Goal: Complete application form: Complete application form

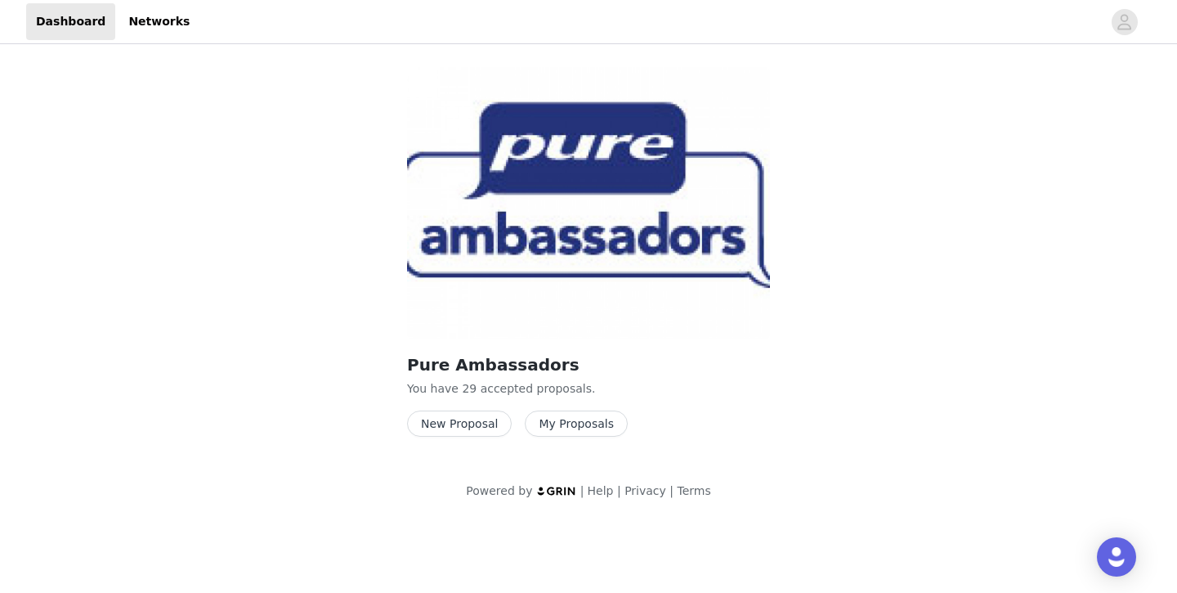
click at [454, 423] on button "New Proposal" at bounding box center [459, 423] width 105 height 26
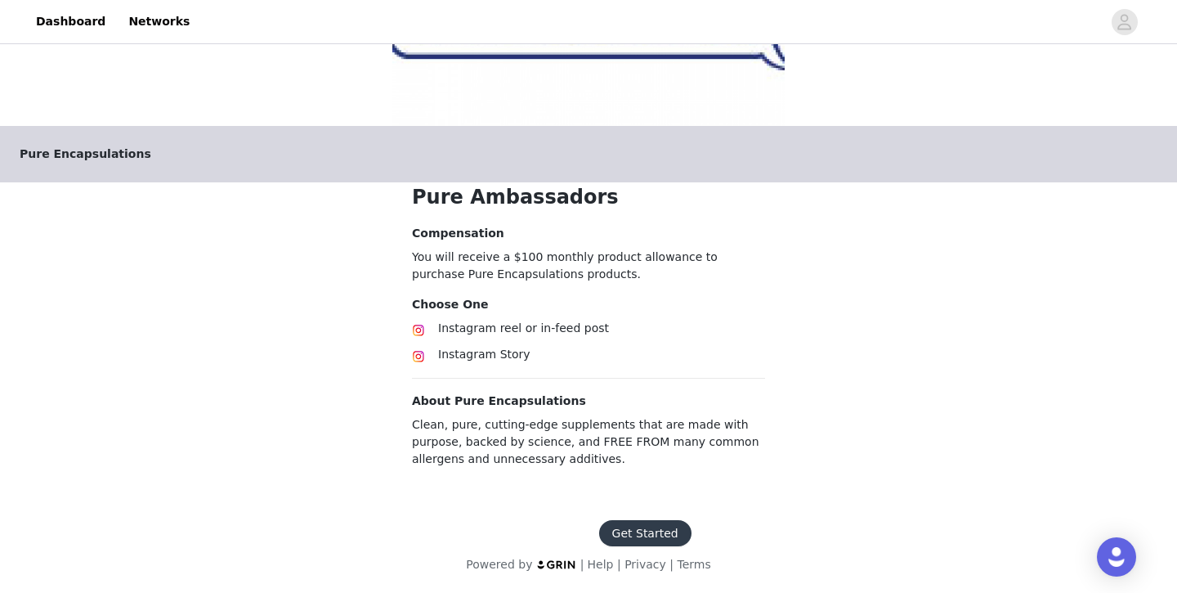
scroll to position [216, 0]
click at [646, 539] on button "Get Started" at bounding box center [645, 533] width 92 height 26
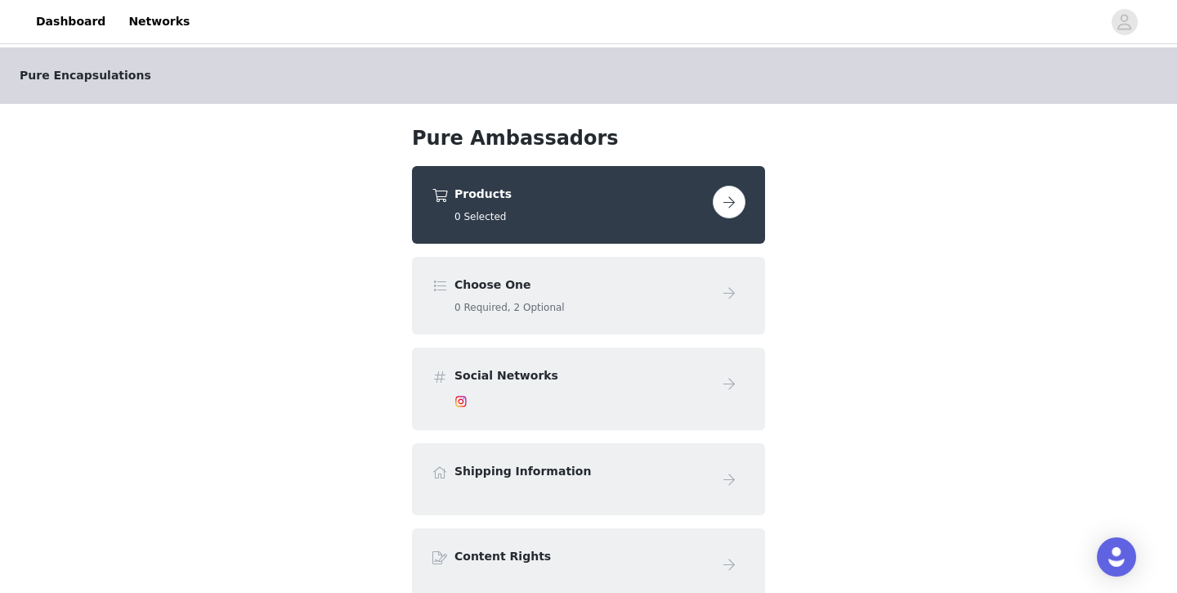
click at [597, 224] on div "Products 0 Selected" at bounding box center [588, 205] width 353 height 78
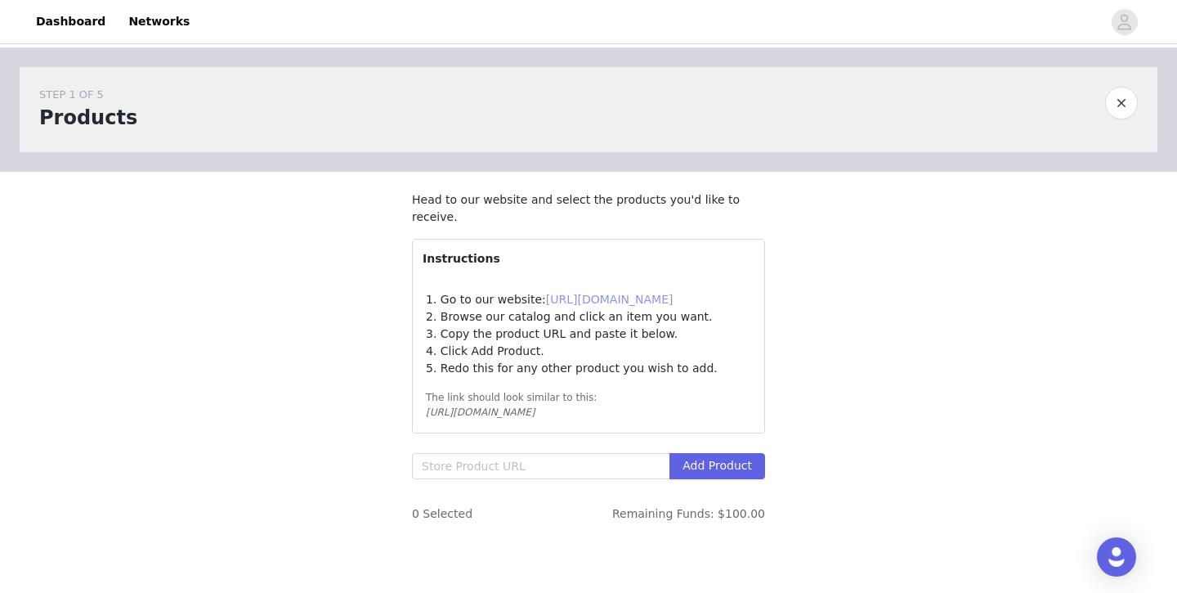
click at [618, 304] on link "https://pureforyou.com/" at bounding box center [609, 299] width 127 height 13
click at [512, 462] on input "text" at bounding box center [540, 466] width 257 height 26
paste input "https://smartq.pureforyou.com/products/39406546485282/zinc-15?_gl=1*12cx0if*_gc…"
type input "https://smartq.pureforyou.com/products/39406546485282/zinc-15?_gl=1*12cx0if*_gc…"
click at [691, 459] on button "Add Product" at bounding box center [717, 466] width 96 height 26
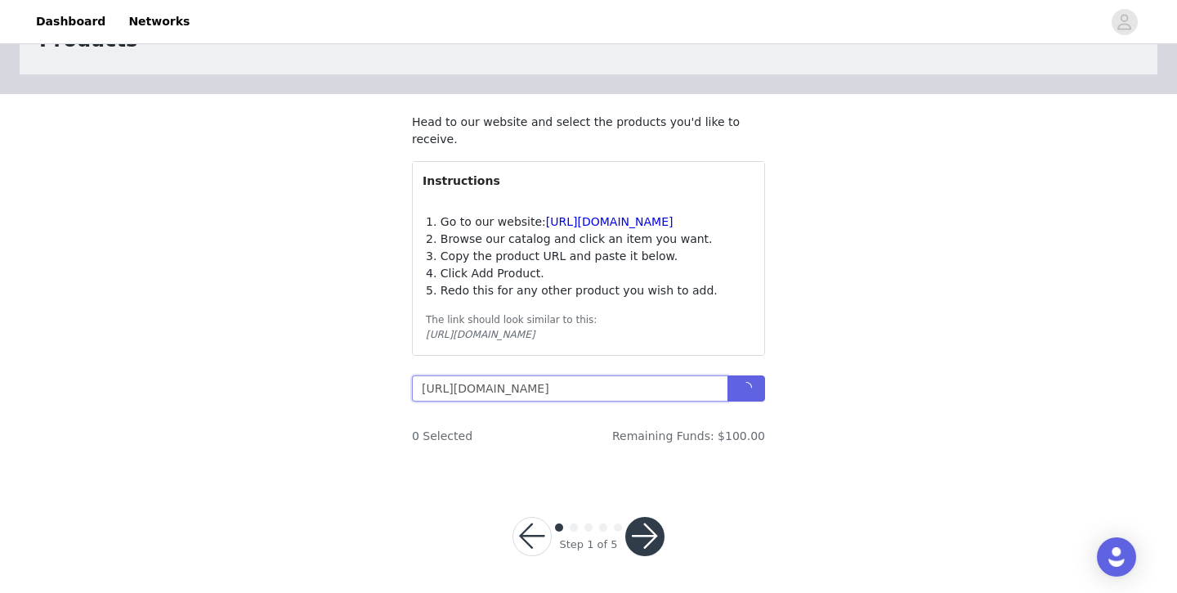
scroll to position [80, 0]
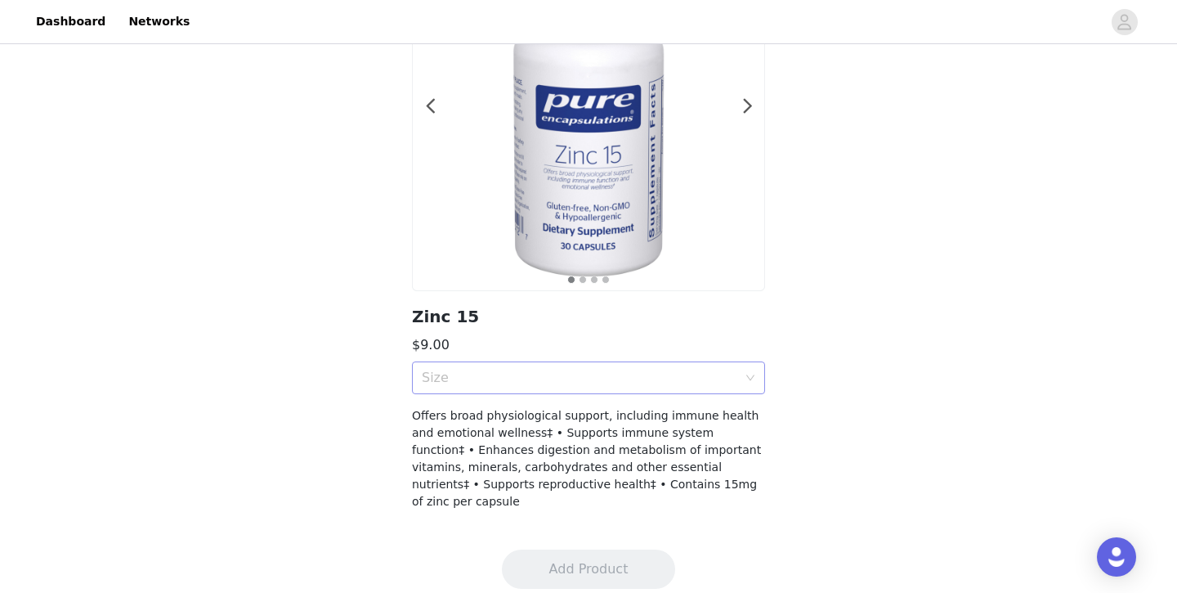
scroll to position [167, 0]
click at [639, 387] on div "Size" at bounding box center [579, 379] width 315 height 16
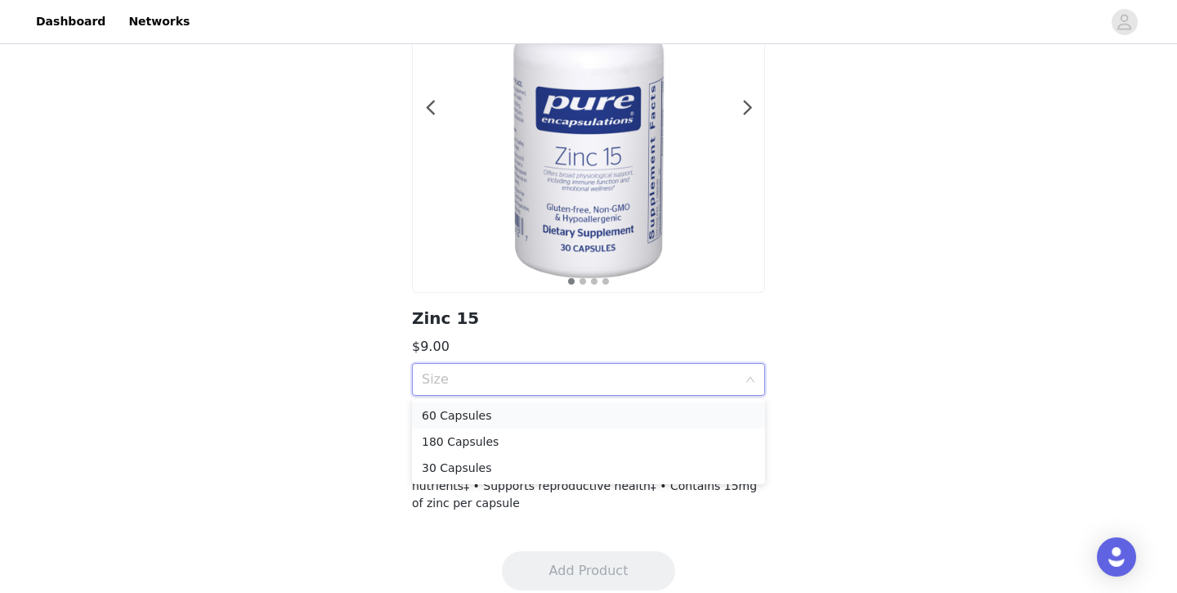
click at [619, 402] on li "60 Capsules" at bounding box center [588, 415] width 353 height 26
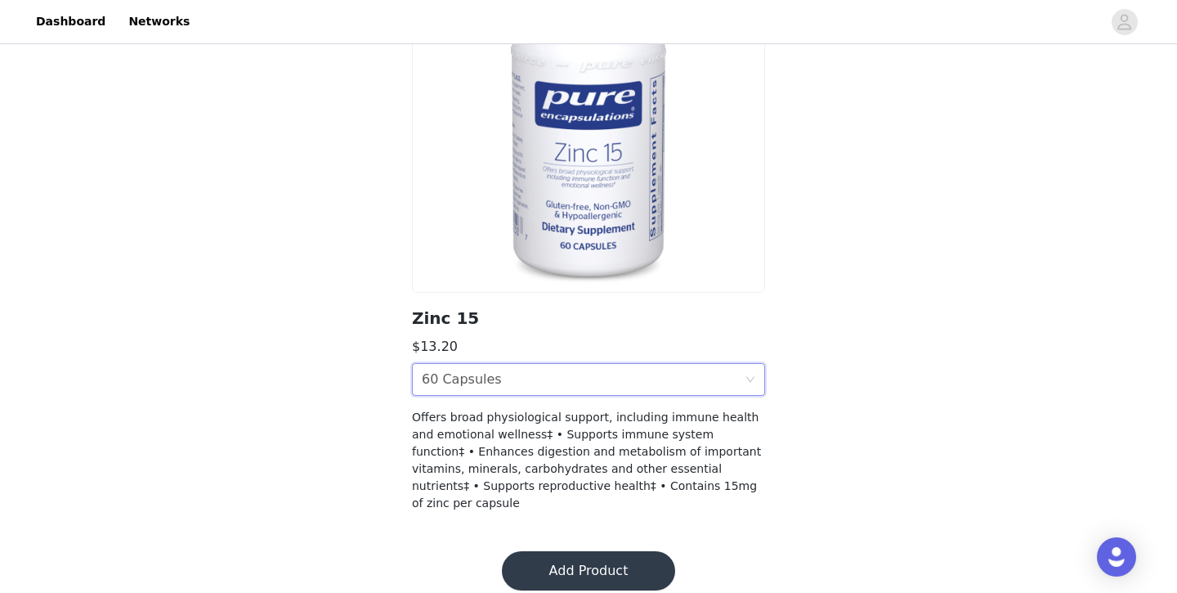
click at [610, 551] on button "Add Product" at bounding box center [588, 570] width 173 height 39
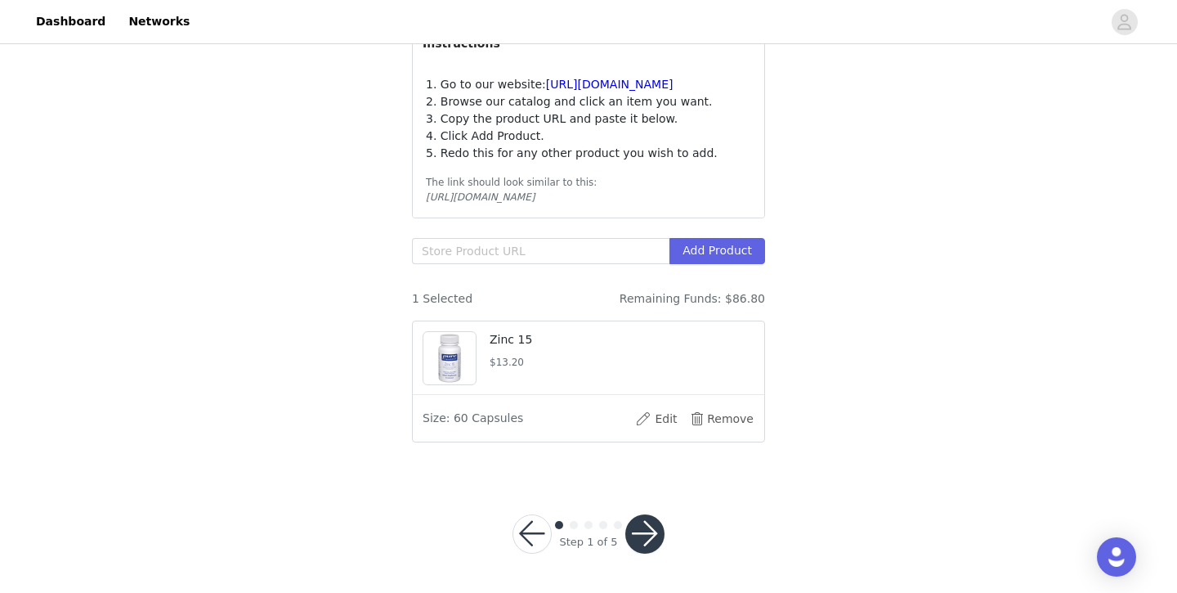
scroll to position [214, 0]
click at [596, 248] on input "text" at bounding box center [540, 252] width 257 height 26
paste input "https://smartq.pureforyou.com/products/32040748023842/junior-nutrients?_gl=1*12…"
type input "https://smartq.pureforyou.com/products/32040748023842/junior-nutrients?_gl=1*12…"
click at [718, 266] on div "https://smartq.pureforyou.com/products/32040748023842/junior-nutrients?_gl=1*12…" at bounding box center [588, 255] width 353 height 33
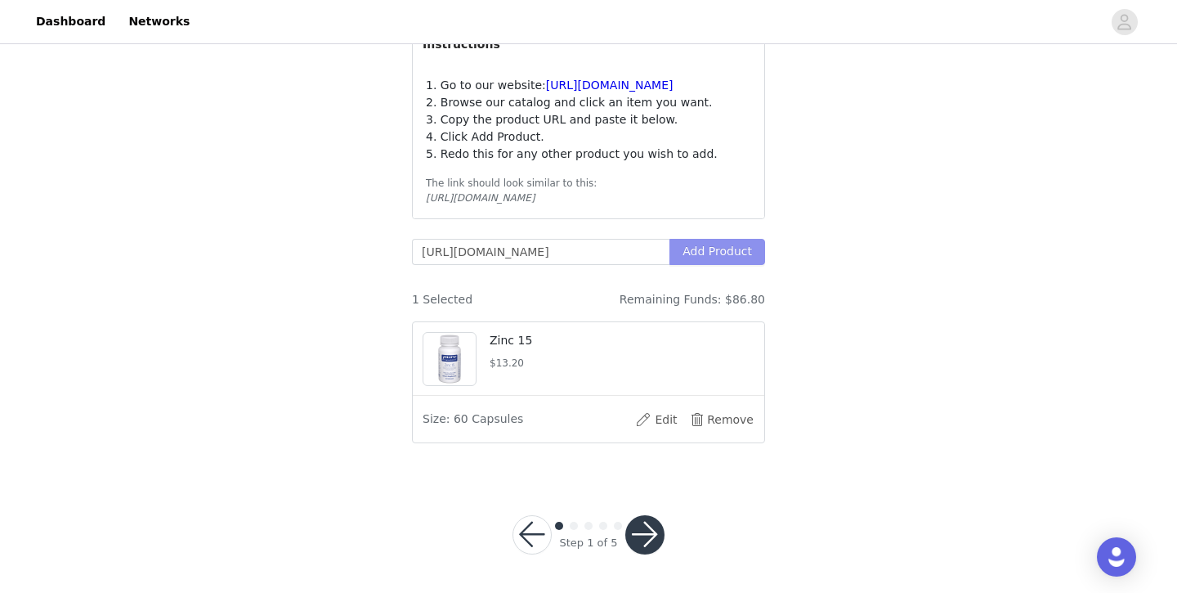
click at [716, 262] on button "Add Product" at bounding box center [717, 252] width 96 height 26
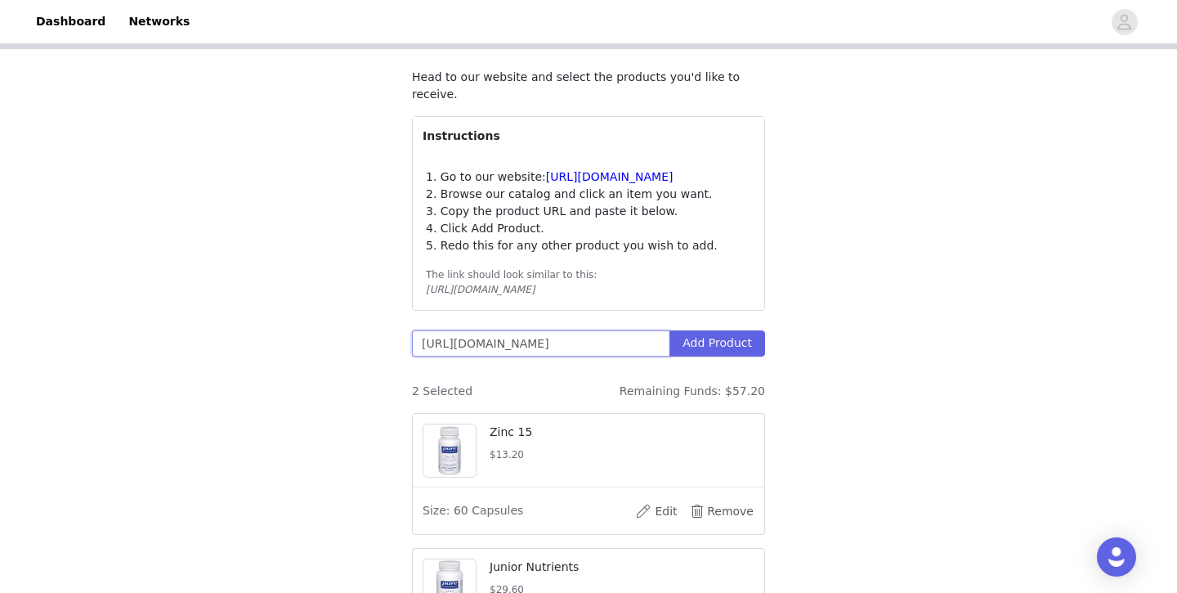
scroll to position [159, 0]
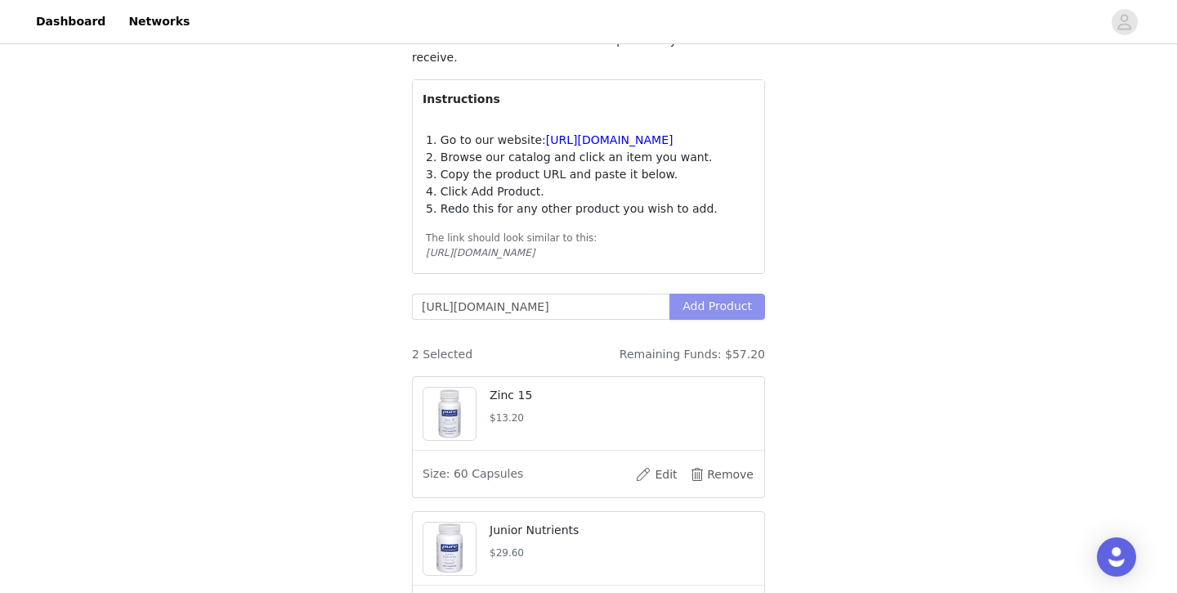
click at [733, 307] on button "Add Product" at bounding box center [717, 306] width 96 height 26
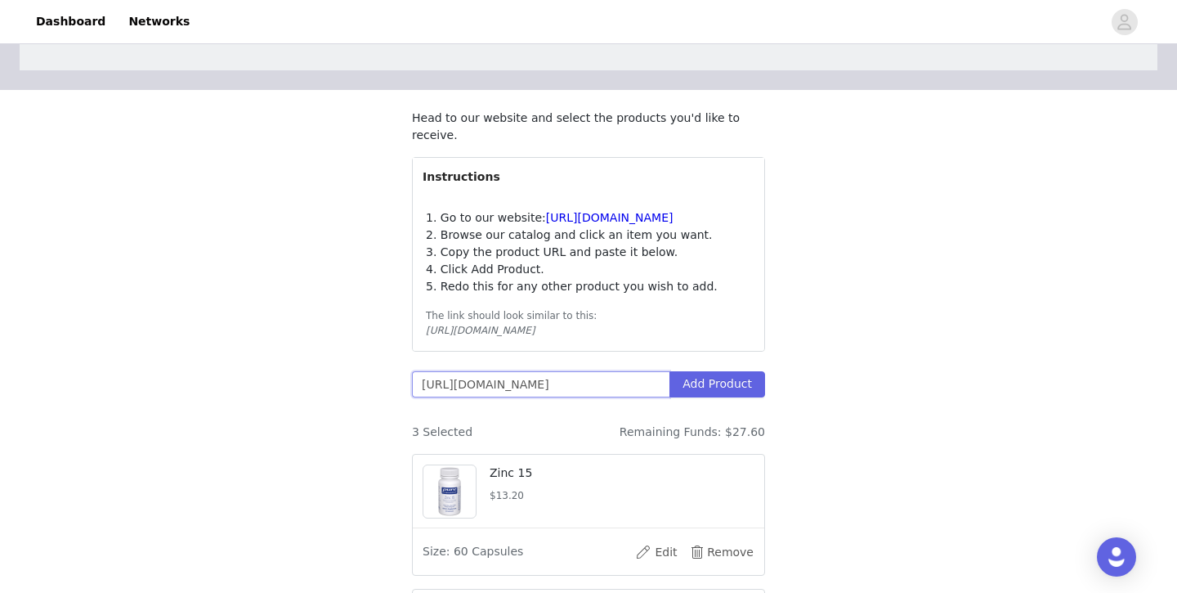
scroll to position [16, 0]
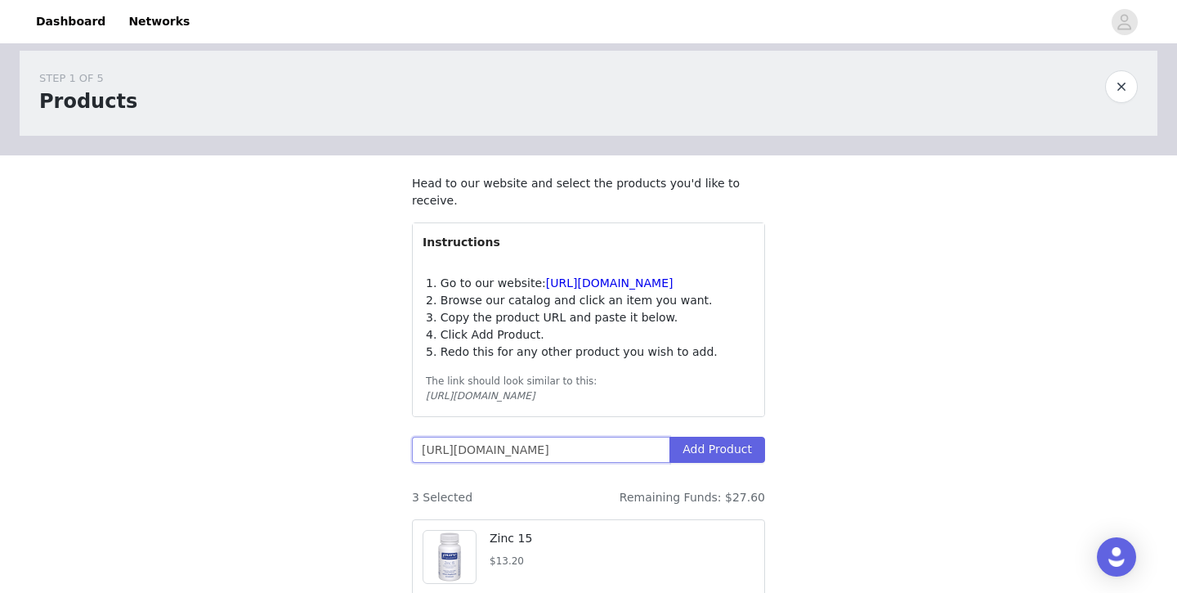
drag, startPoint x: 665, startPoint y: 455, endPoint x: 389, endPoint y: 435, distance: 277.0
click at [386, 442] on div "STEP 1 OF 5 Products Head to our website and select the products you'd like to …" at bounding box center [588, 487] width 1177 height 912
paste input "https://www.pureencapsulationspro.com/o-n-e-multivitamin.html?size=30%20capsules"
type input "https://www.pureencapsulationspro.com/o-n-e-multivitamin.html?size=30%20capsules"
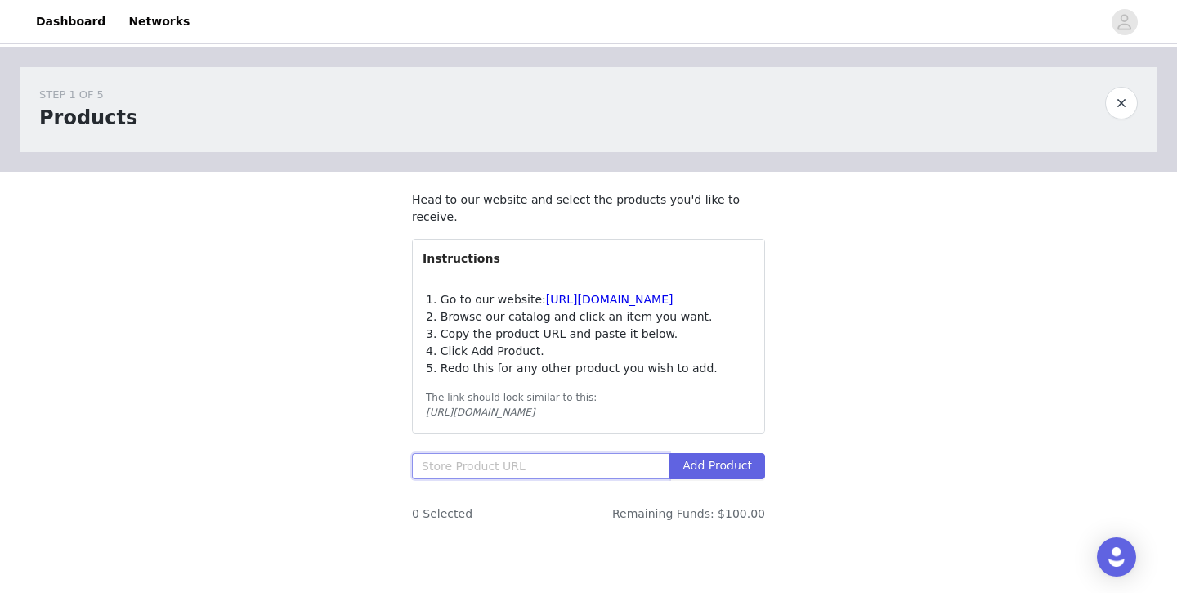
click at [501, 474] on input "text" at bounding box center [540, 466] width 257 height 26
paste input "[URL][DOMAIN_NAME]"
type input "[URL][DOMAIN_NAME]"
click at [598, 467] on input "text" at bounding box center [540, 466] width 257 height 26
paste input "https://smartq.pureforyou.com/products/39251840991266/o-n-e-multivitamin?_gl=1*…"
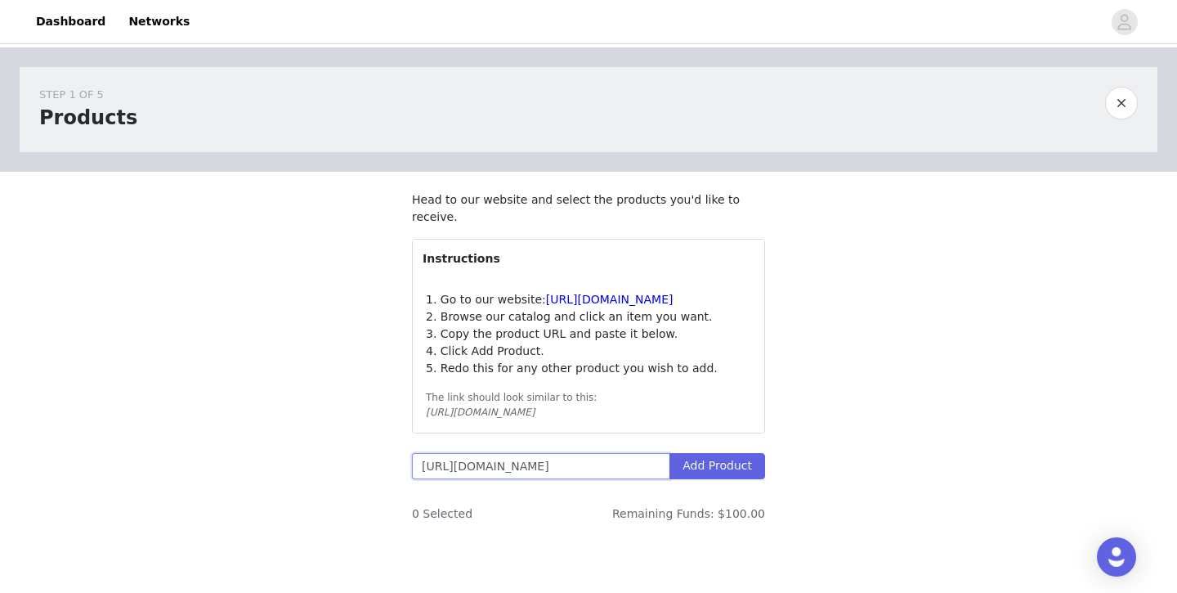
type input "https://smartq.pureforyou.com/products/39251840991266/o-n-e-multivitamin?_gl=1*…"
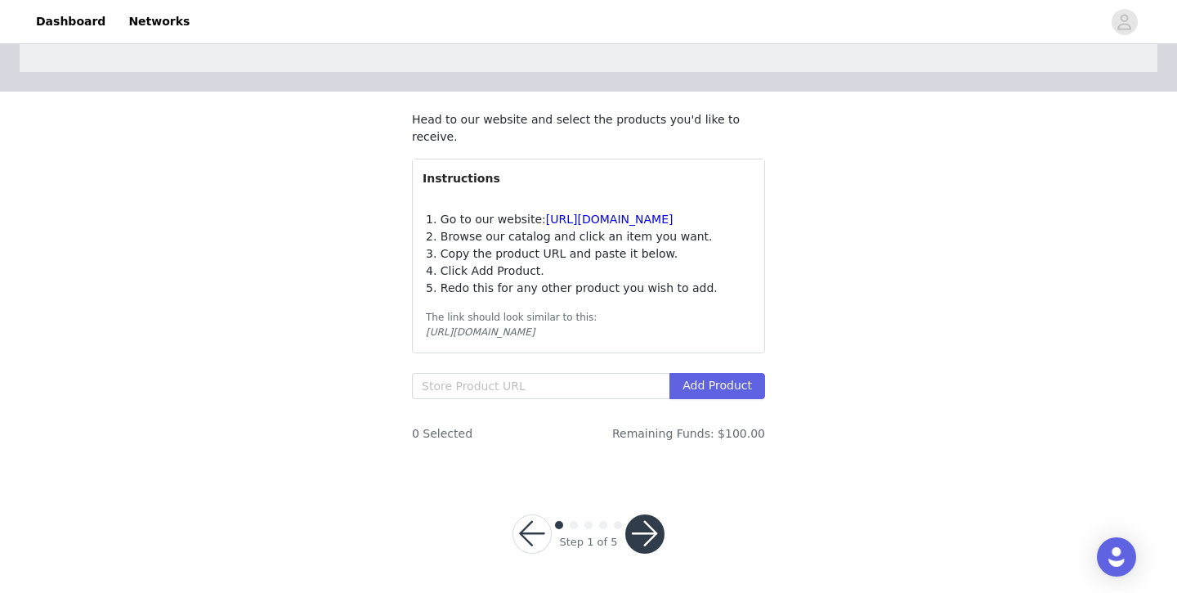
scroll to position [79, 0]
click at [604, 369] on section "Head to our website and select the products you'd like to receive. Instructions…" at bounding box center [588, 283] width 392 height 383
click at [597, 388] on input "text" at bounding box center [540, 386] width 257 height 26
paste input "[URL][DOMAIN_NAME]"
drag, startPoint x: 597, startPoint y: 388, endPoint x: 253, endPoint y: 391, distance: 344.1
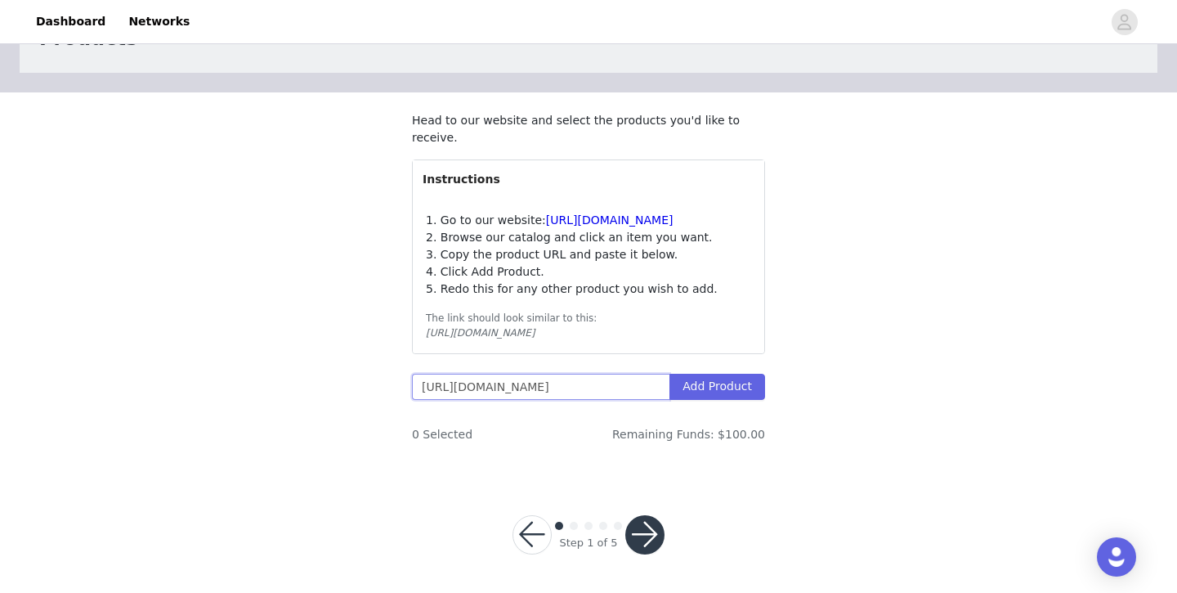
click at [253, 391] on div "STEP 1 OF 5 Products Head to our website and select the products you'd like to …" at bounding box center [588, 222] width 1177 height 508
type input "https://smartq.pureforyou.com/products/39251840991266/o-n-e-multivitamin?_gl=1*…"
click at [704, 380] on button "Add Product" at bounding box center [717, 386] width 96 height 26
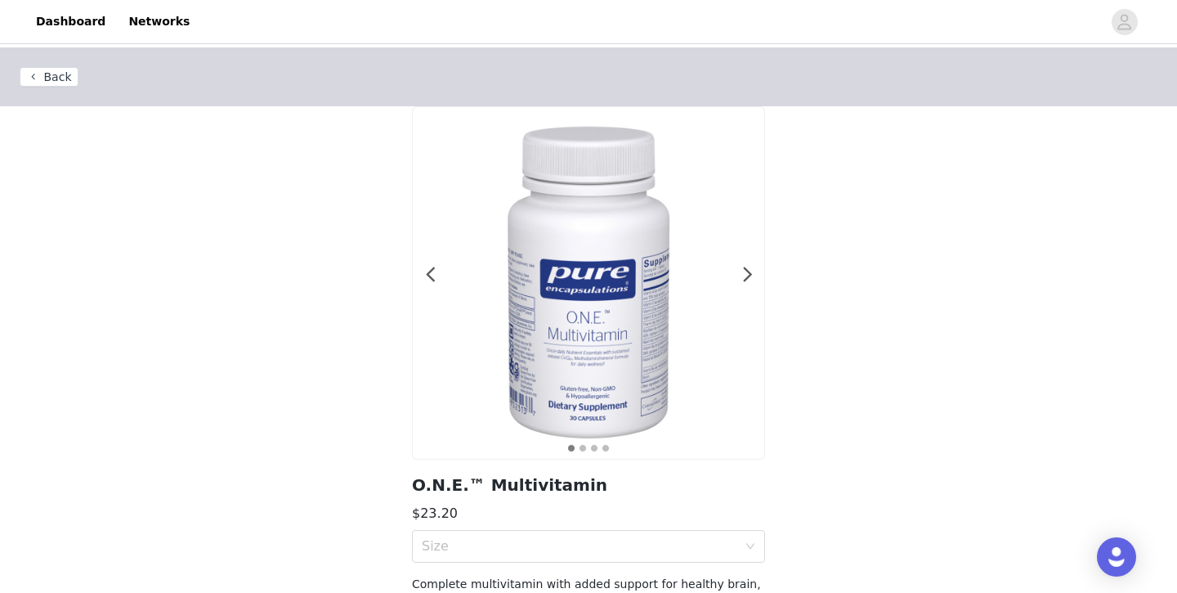
scroll to position [175, 0]
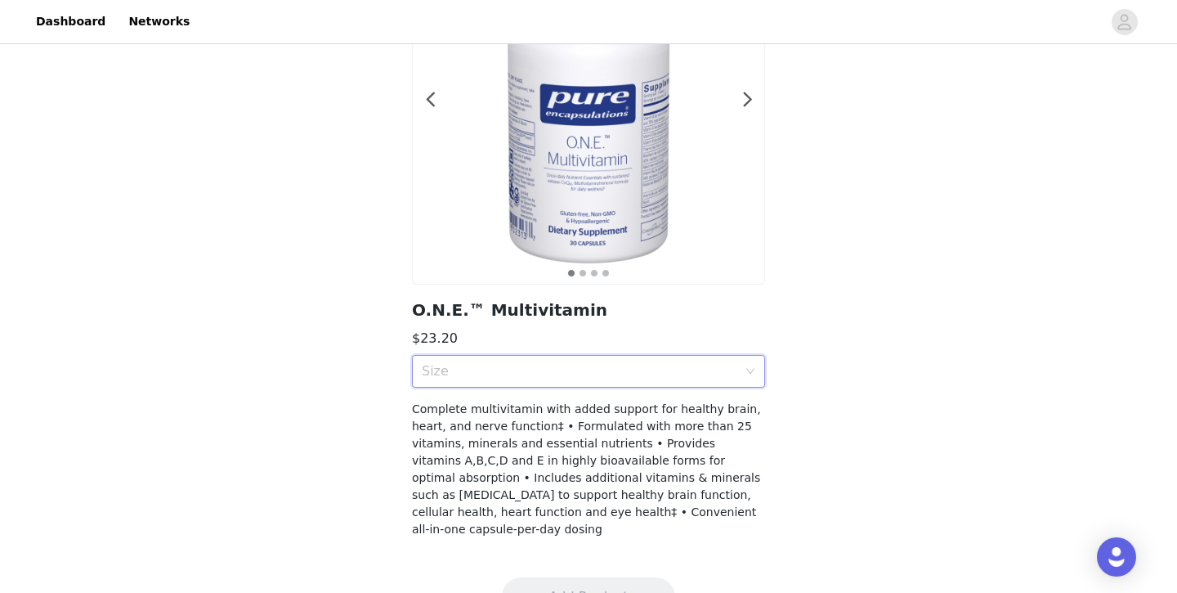
click at [610, 382] on div "Size" at bounding box center [583, 371] width 323 height 31
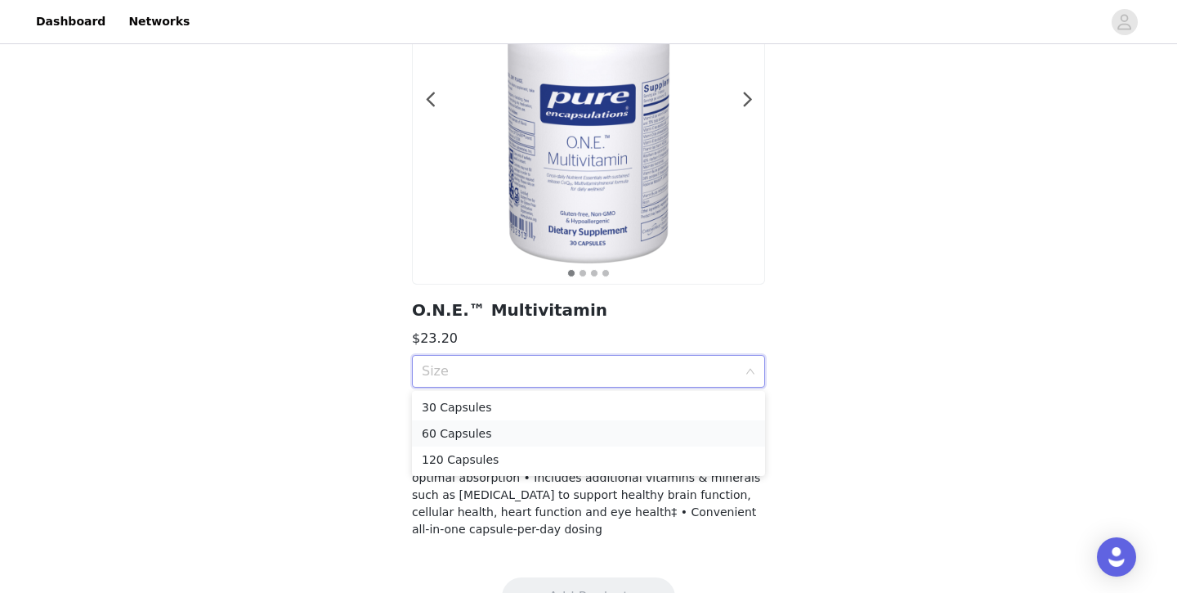
click at [569, 429] on div "60 Capsules" at bounding box center [588, 433] width 333 height 18
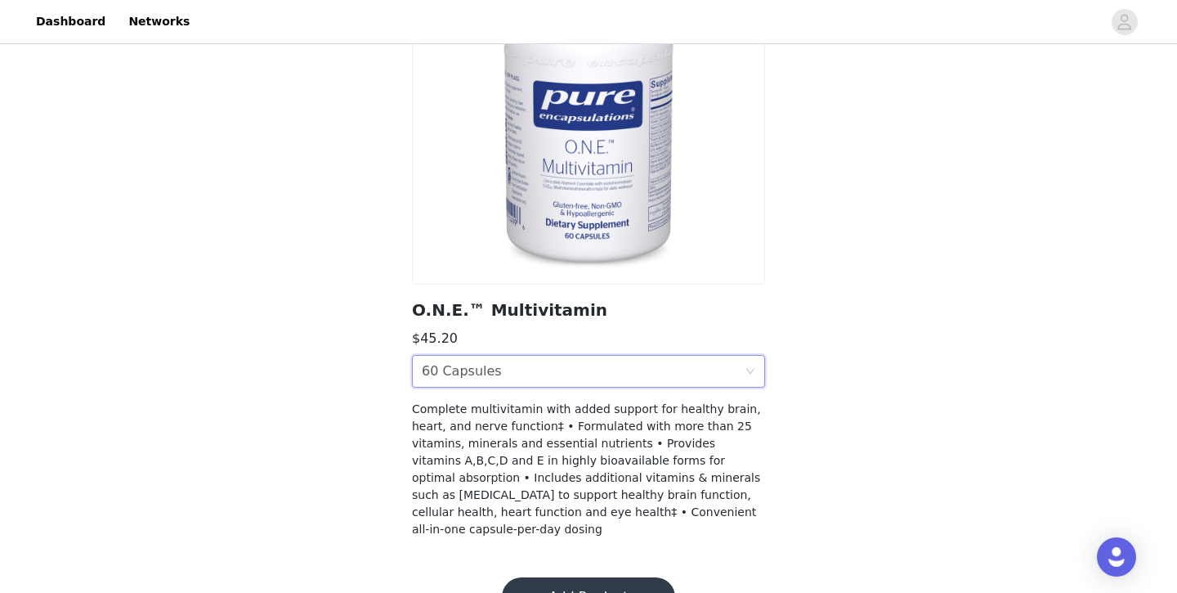
click at [577, 584] on button "Add Product" at bounding box center [588, 596] width 173 height 39
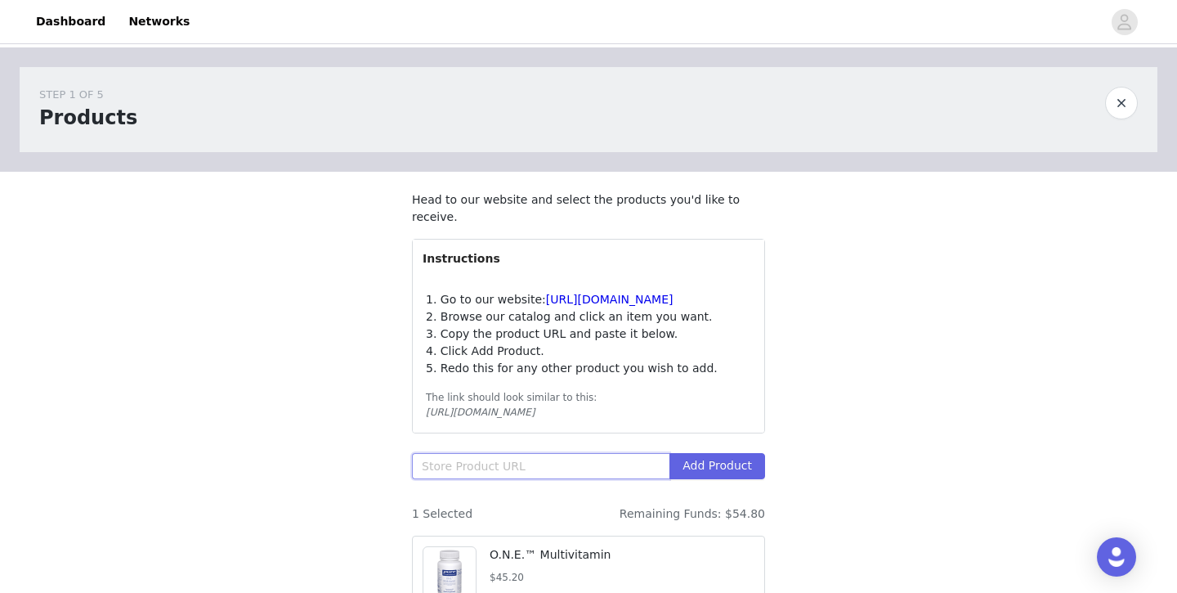
click at [537, 471] on input "text" at bounding box center [540, 466] width 257 height 26
paste input "https://smartq.pureforyou.com/products/39406546485282/zinc-15?_gl=1*12cx0if*_gc…"
type input "https://smartq.pureforyou.com/products/39406546485282/zinc-15?_gl=1*12cx0if*_gc…"
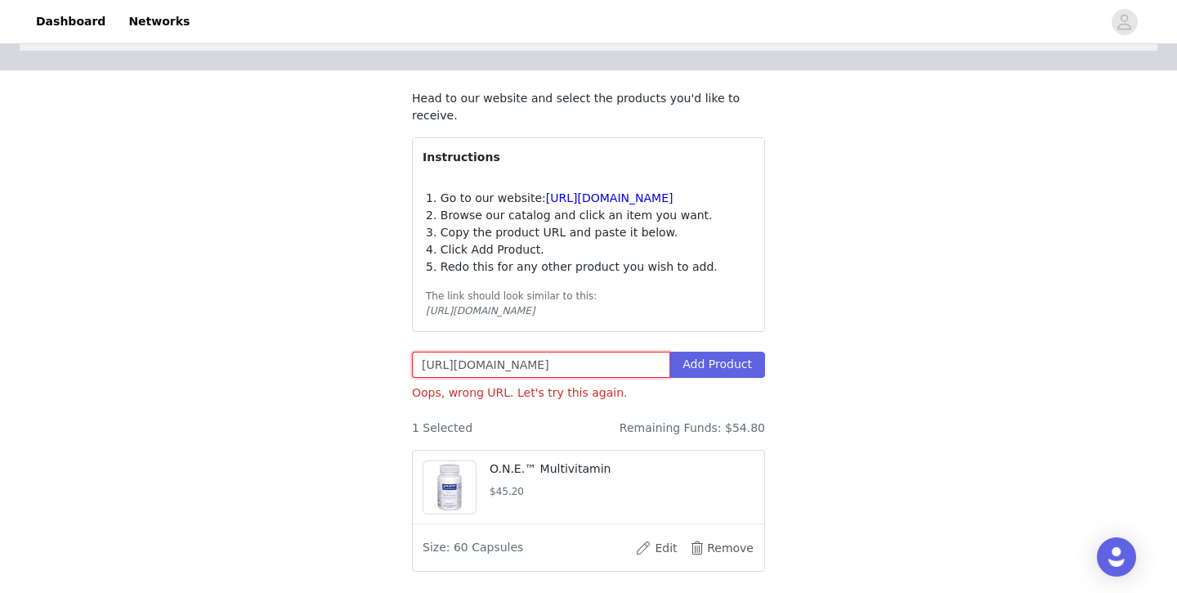
scroll to position [111, 0]
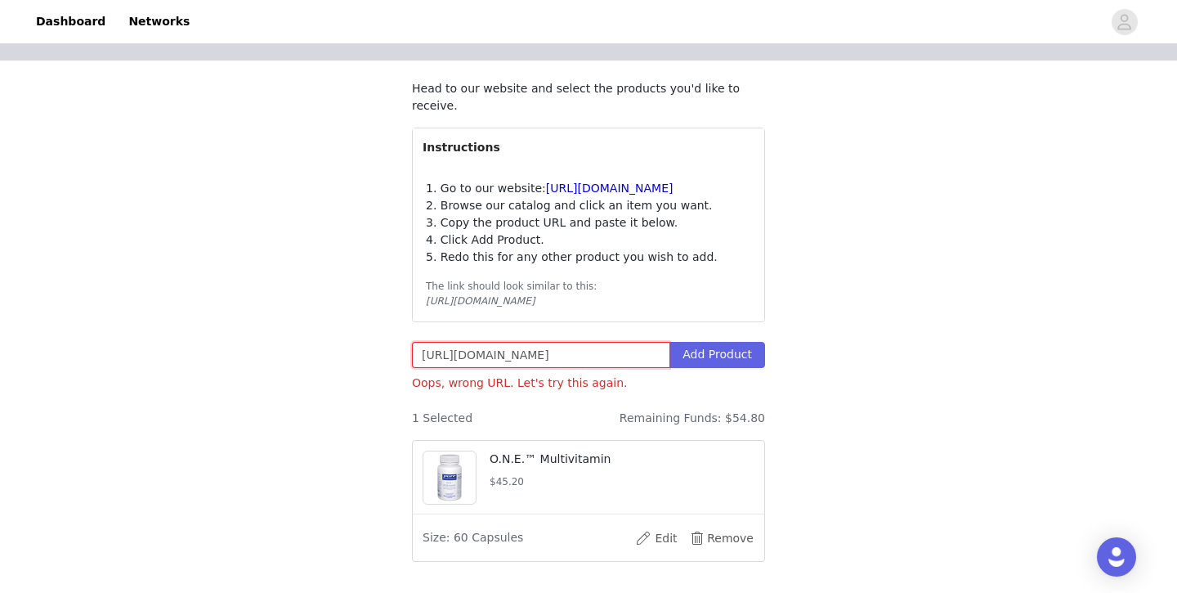
click at [528, 355] on input "https://smartq.pureforyou.com/products/39406546485282/zinc-15?_gl=1*12cx0if*_gc…" at bounding box center [540, 355] width 257 height 26
click at [450, 349] on input "text" at bounding box center [540, 355] width 257 height 26
paste input "https://smartq.pureforyou.com/products/39406546485282/zinc-15?_gl=1*12cx0if*_gc…"
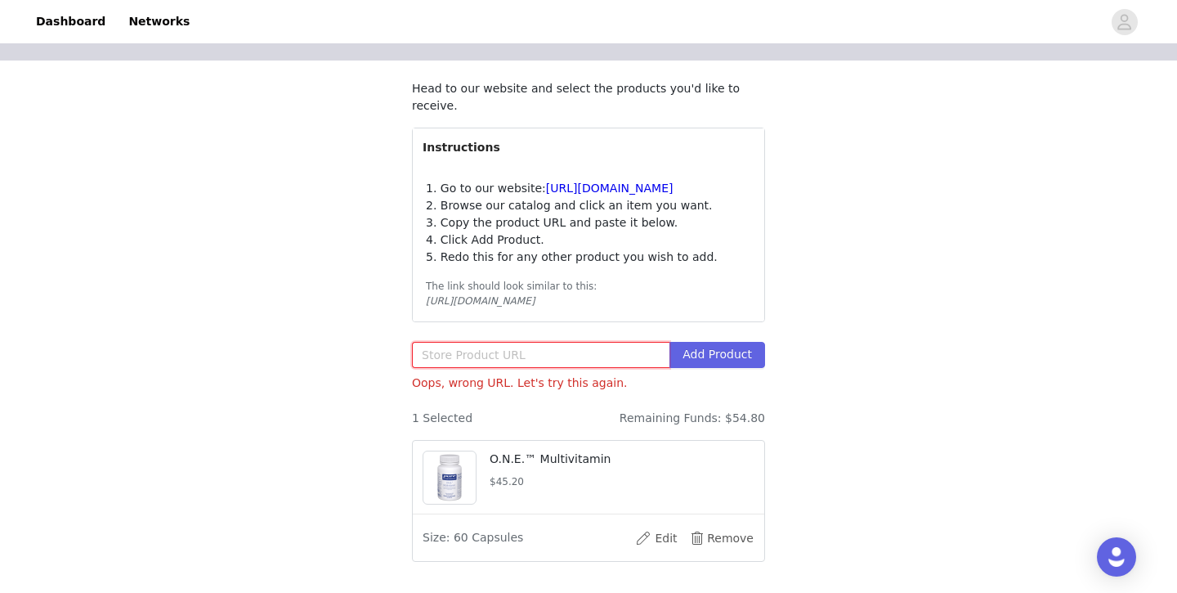
type input "https://smartq.pureforyou.com/products/39406546485282/zinc-15?_gl=1*12cx0if*_gc…"
click at [720, 349] on button "Add Product" at bounding box center [717, 355] width 96 height 26
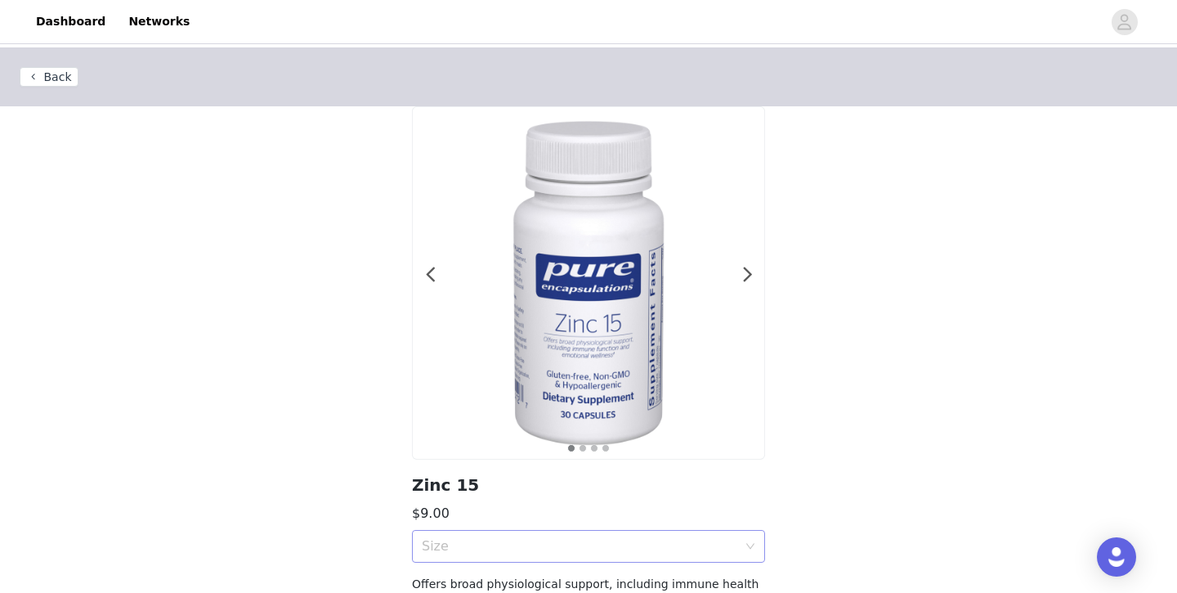
click at [546, 551] on div "Size" at bounding box center [579, 546] width 315 height 16
click at [546, 578] on div "60 Capsules" at bounding box center [588, 582] width 333 height 18
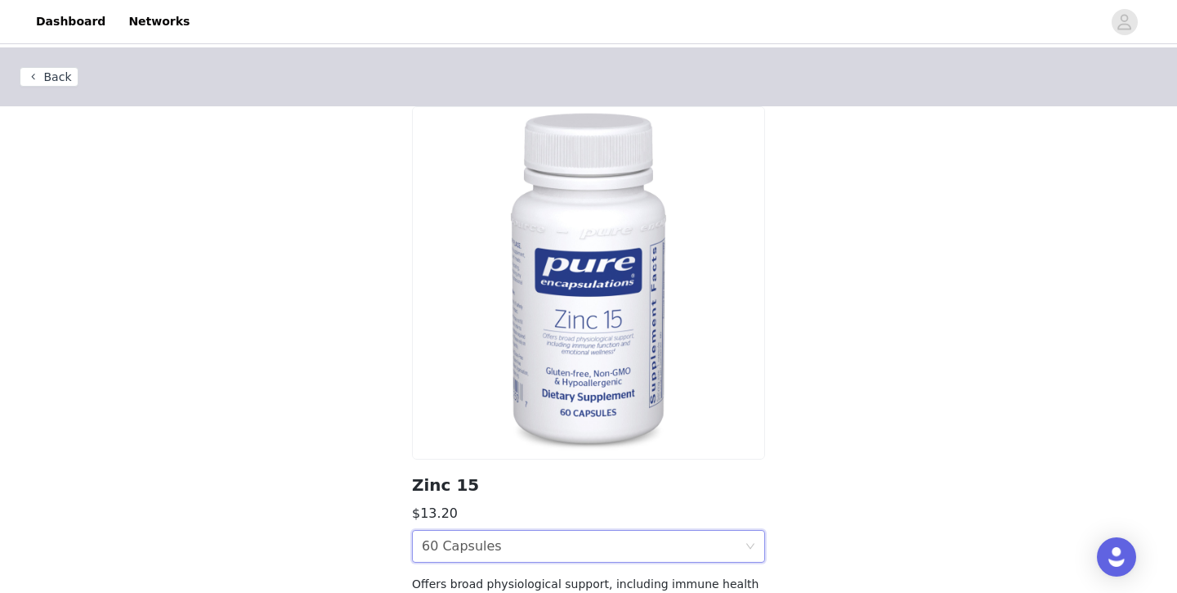
click at [823, 396] on div "Back Zinc 15 $13.20 Size 60 Capsules Offers broad physiological support, includ…" at bounding box center [588, 372] width 1177 height 651
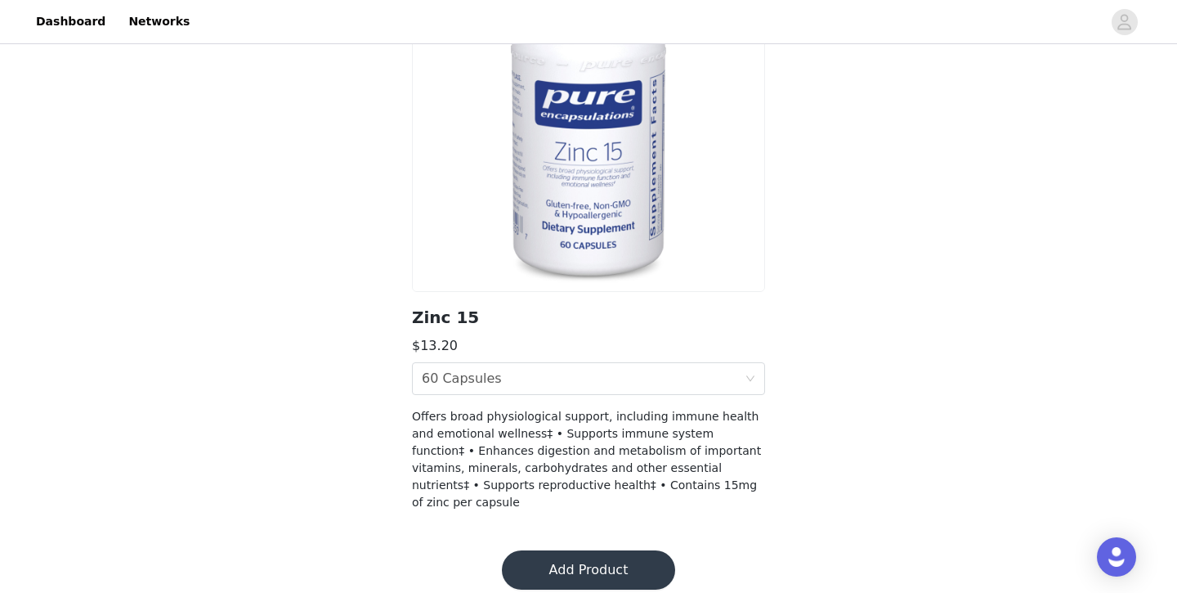
scroll to position [167, 0]
click at [627, 551] on button "Add Product" at bounding box center [588, 570] width 173 height 39
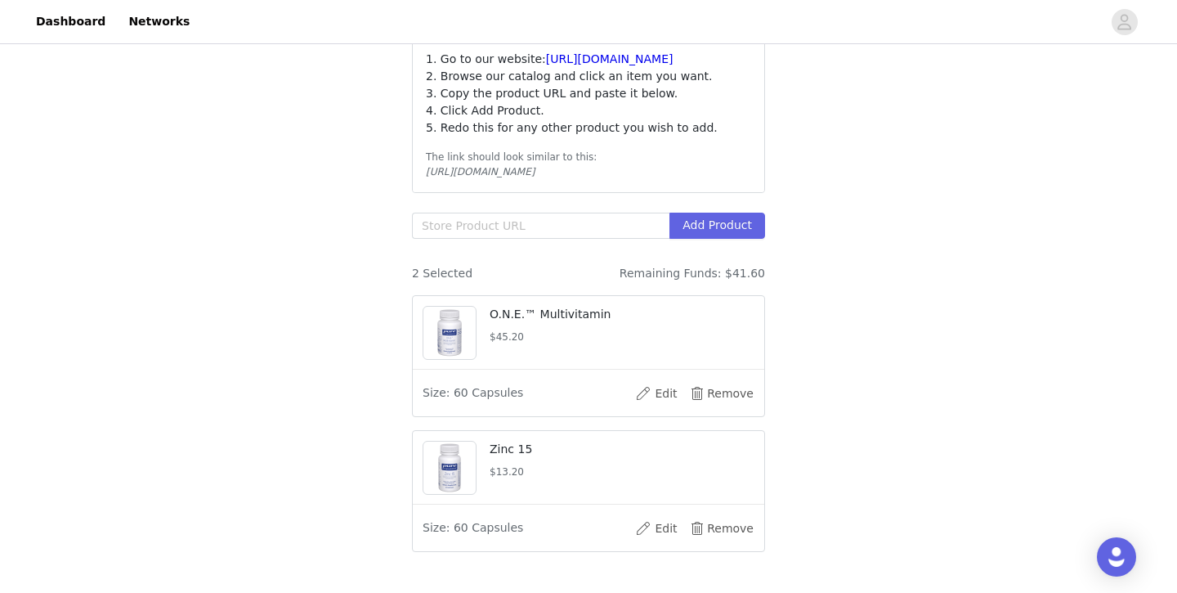
scroll to position [243, 0]
click at [646, 225] on input "text" at bounding box center [540, 223] width 257 height 26
paste input "https://smartq.pureforyou.com/products/32040748023842/junior-nutrients?_gl=1*12…"
click at [739, 228] on button "Add Product" at bounding box center [717, 223] width 96 height 26
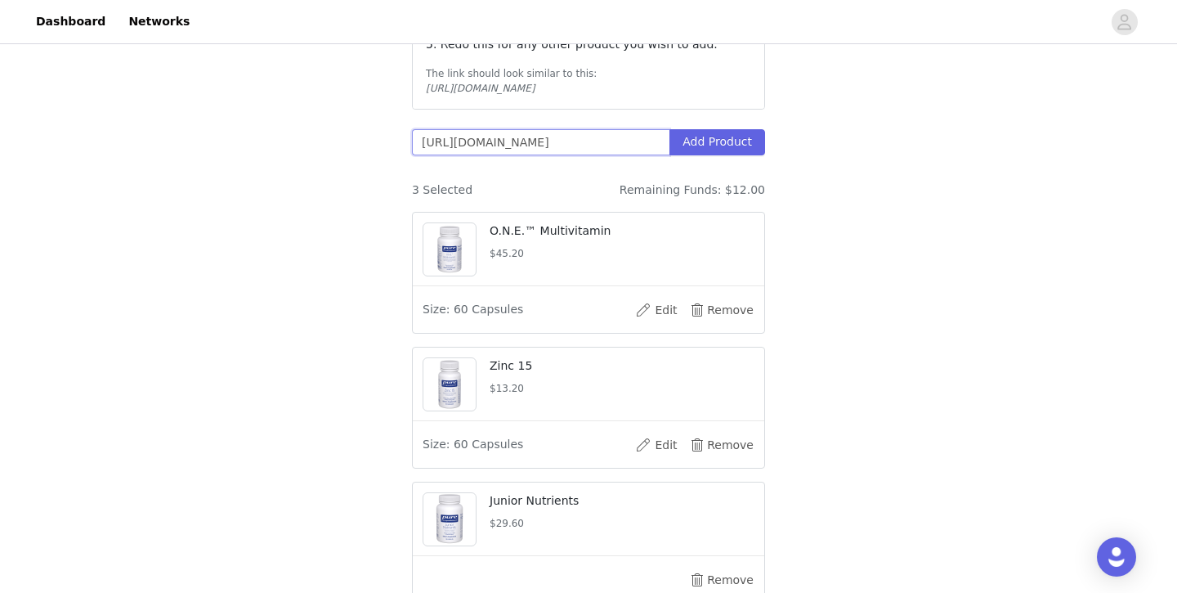
scroll to position [278, 0]
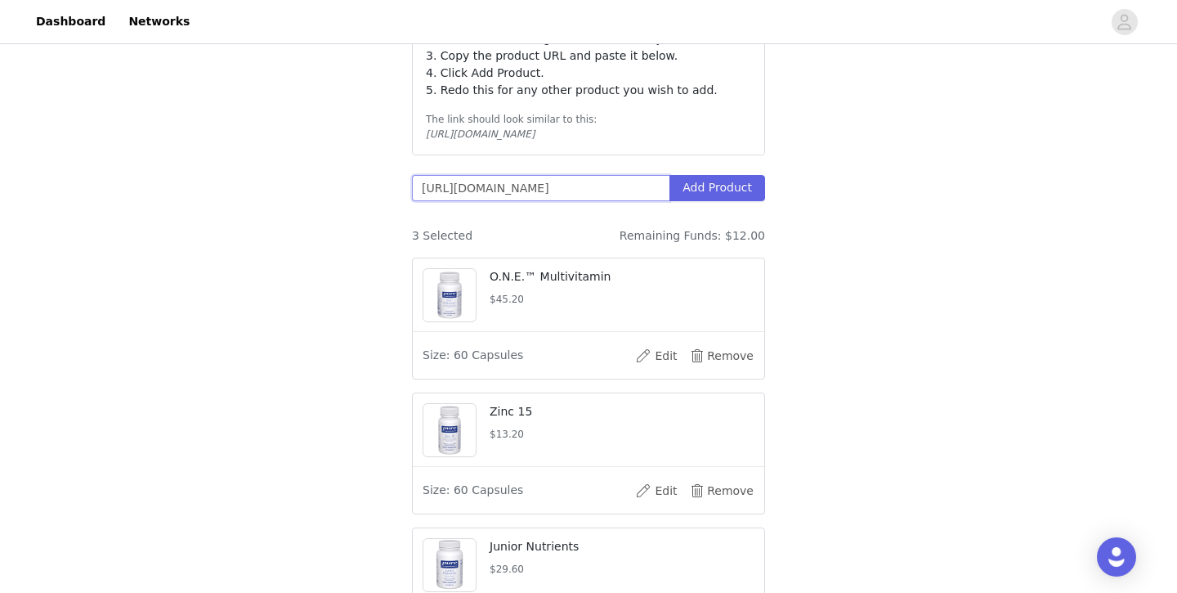
click at [653, 193] on input "https://smartq.pureforyou.com/products/32040748023842/junior-nutrients?_gl=1*12…" at bounding box center [540, 188] width 257 height 26
paste input "95340834/zinc-15"
type input "https://smartq.pureforyou.com/products/32040795340834/zinc-15?_gl=1*12cx0if*_gc…"
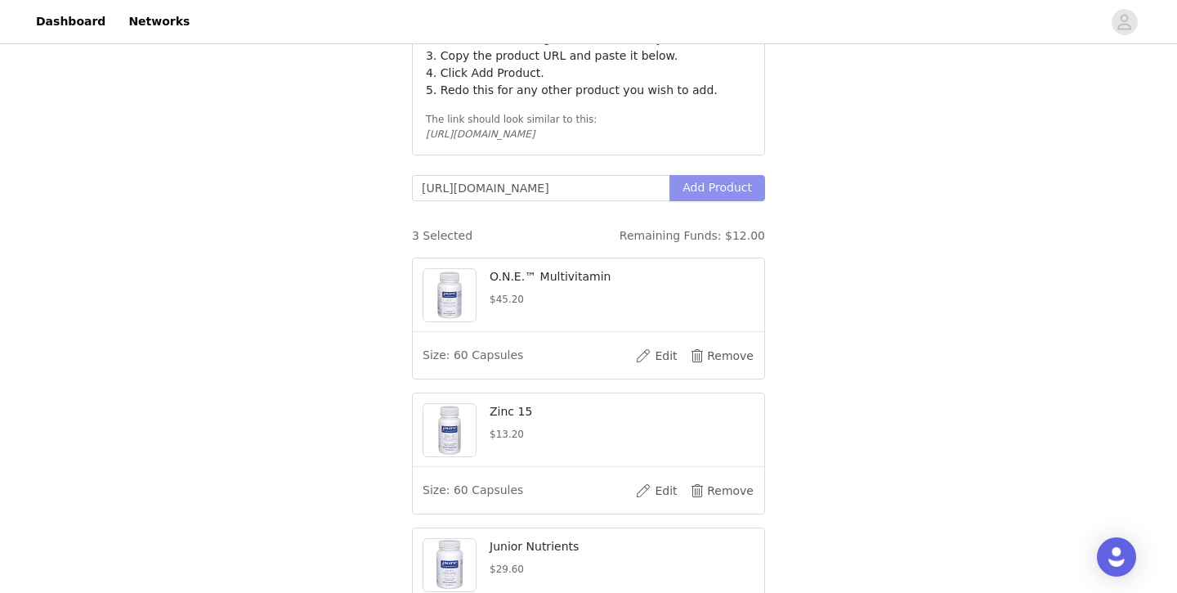
click at [722, 190] on button "Add Product" at bounding box center [717, 188] width 96 height 26
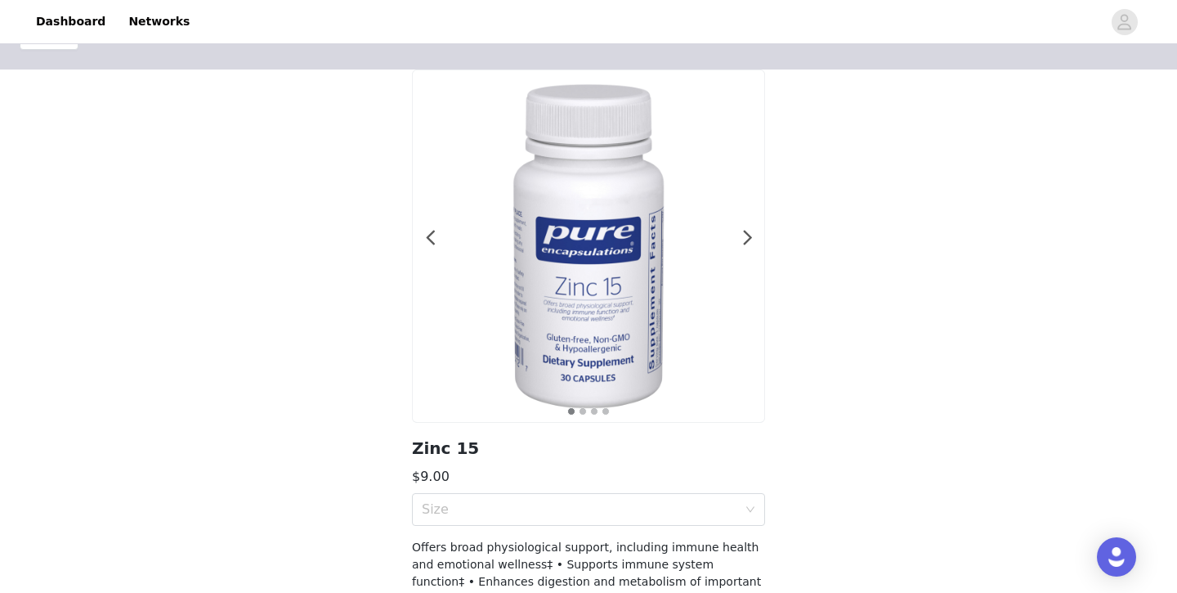
scroll to position [141, 0]
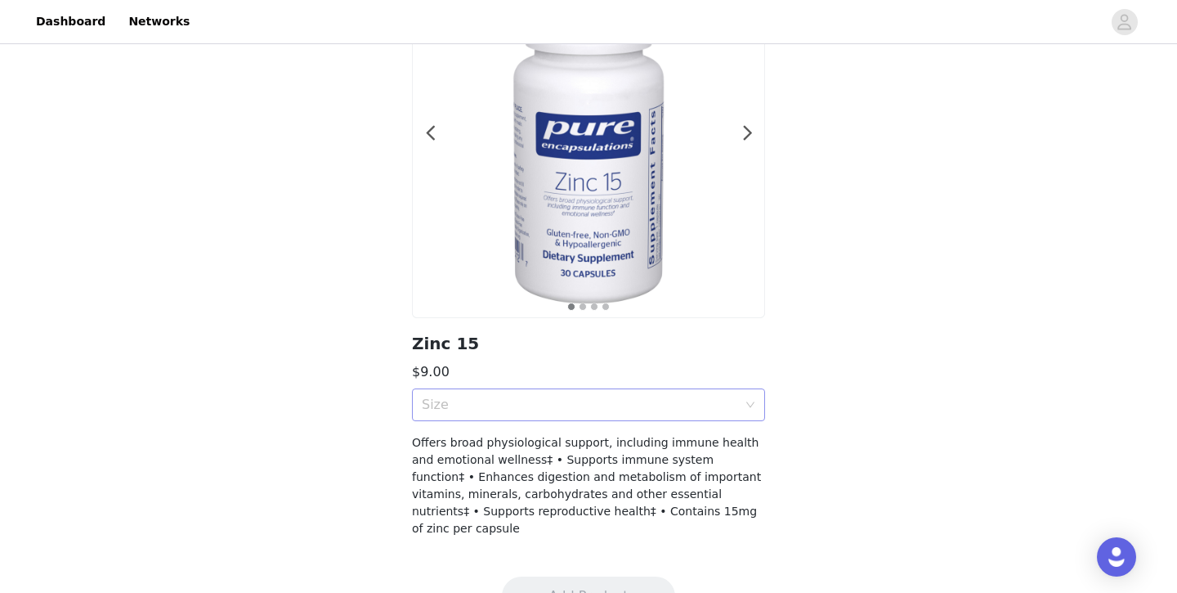
click at [535, 405] on div "Size" at bounding box center [579, 404] width 315 height 16
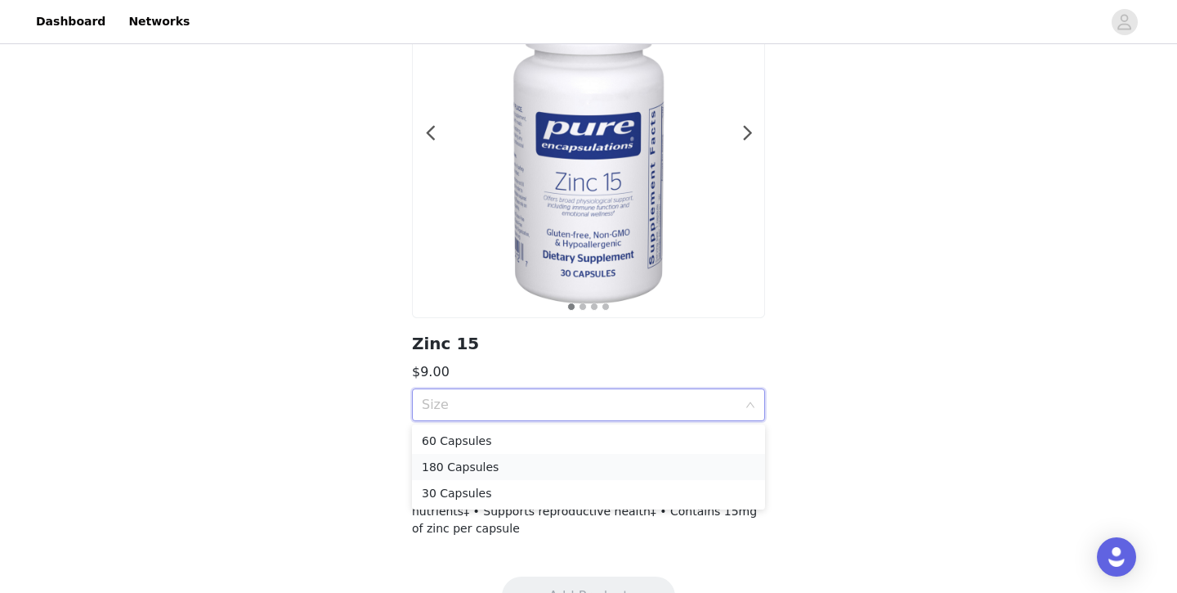
drag, startPoint x: 521, startPoint y: 484, endPoint x: 520, endPoint y: 467, distance: 16.4
click at [521, 468] on ul "60 Capsules 180 Capsules 30 Capsules" at bounding box center [588, 466] width 353 height 85
click at [520, 467] on div "180 Capsules" at bounding box center [588, 467] width 333 height 18
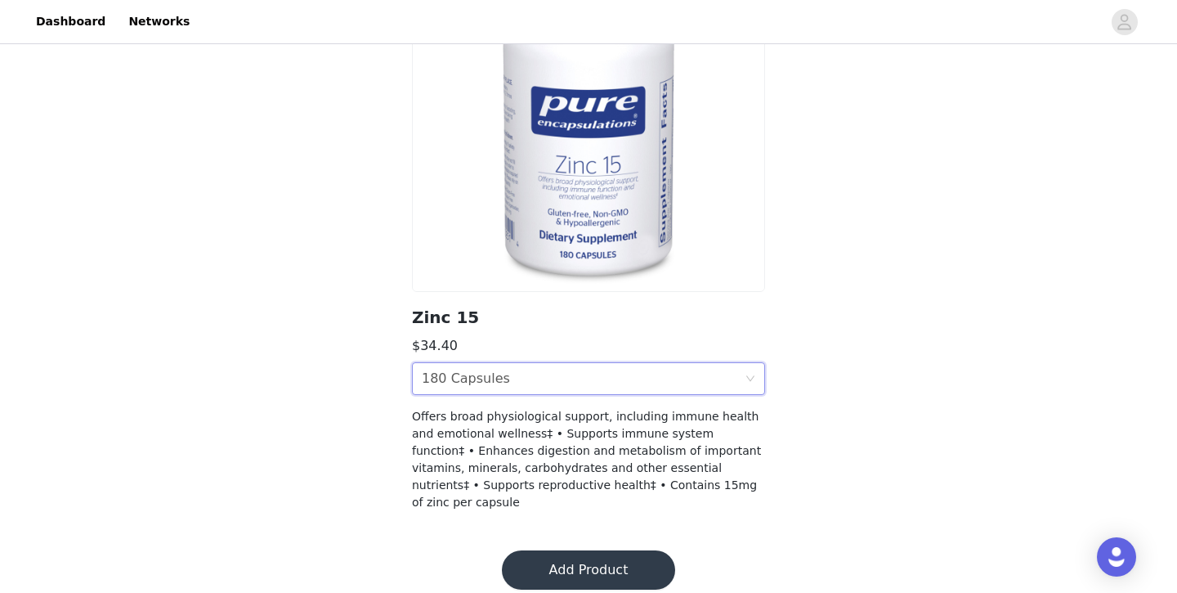
scroll to position [167, 0]
click at [596, 556] on button "Add Product" at bounding box center [588, 570] width 173 height 39
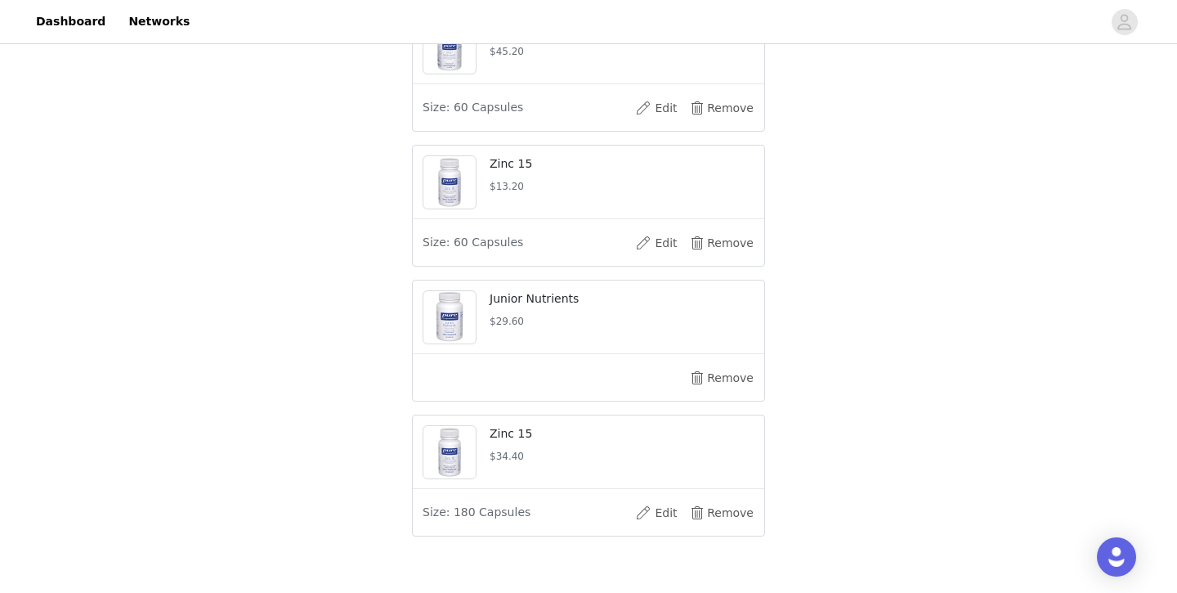
scroll to position [602, 0]
click at [659, 515] on button "Edit" at bounding box center [656, 511] width 65 height 26
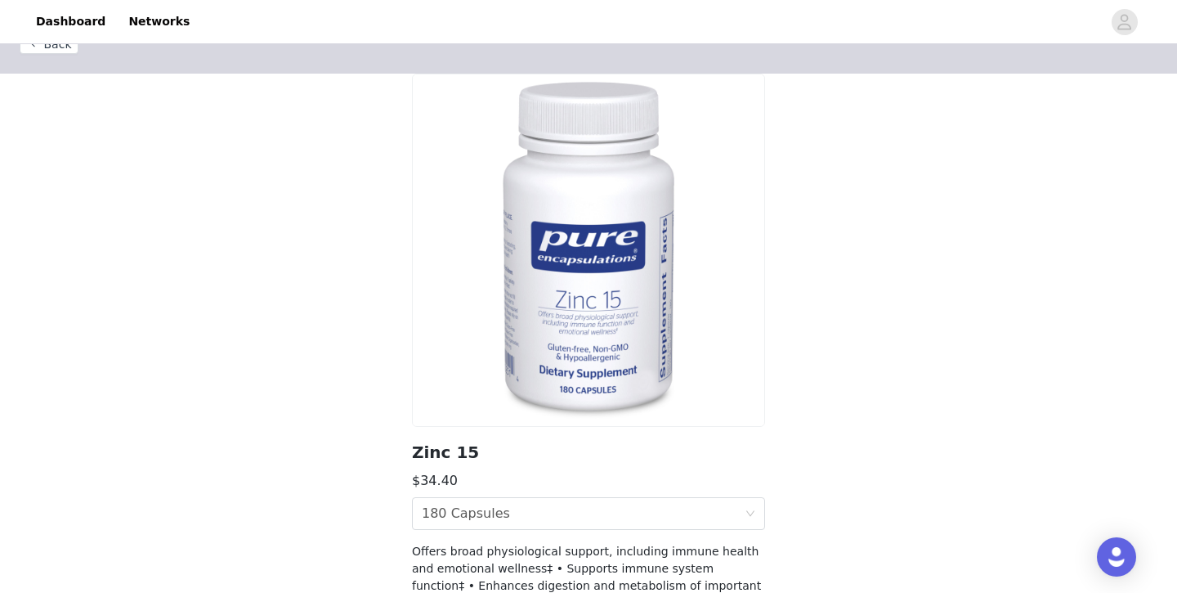
scroll to position [56, 0]
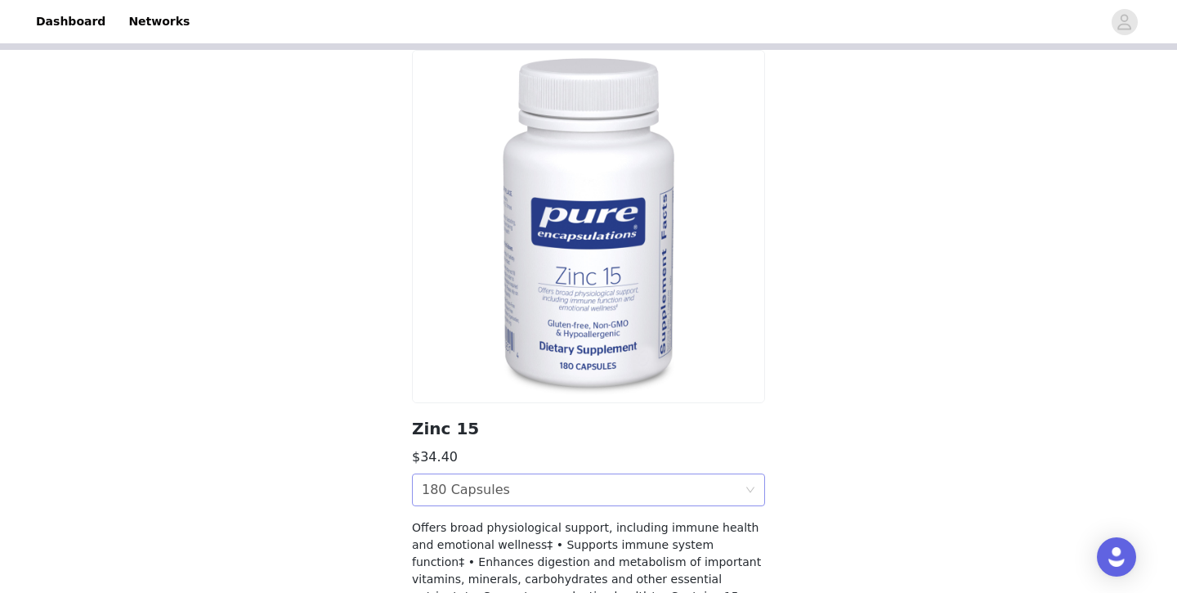
click at [569, 479] on div "Size 180 Capsules" at bounding box center [583, 489] width 323 height 31
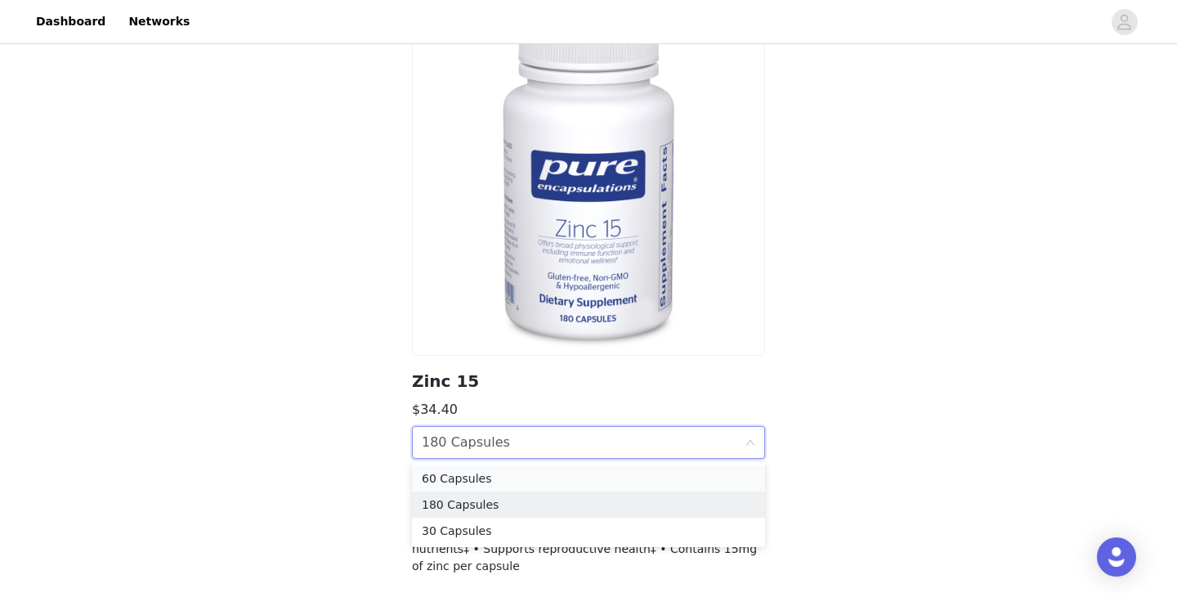
scroll to position [116, 0]
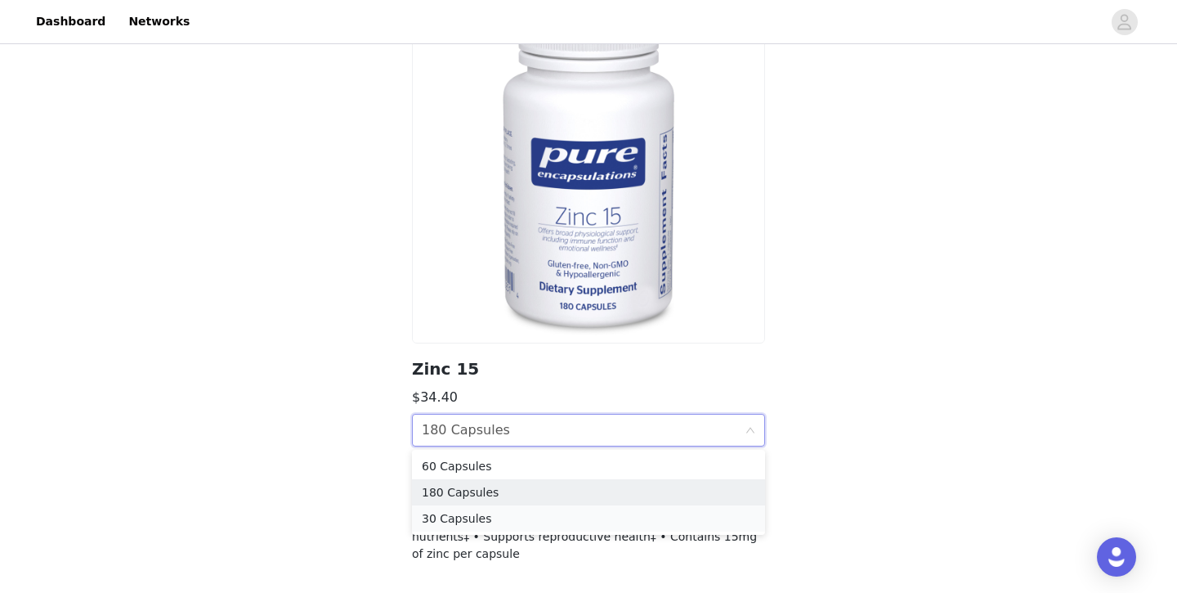
click at [519, 521] on div "30 Capsules" at bounding box center [588, 518] width 333 height 18
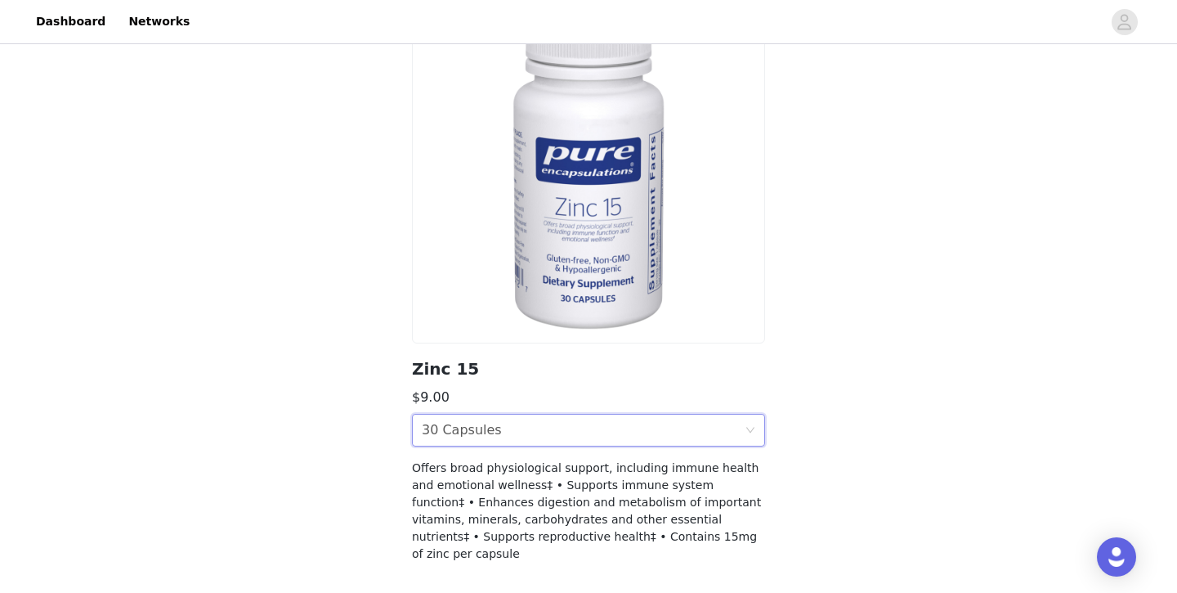
click at [721, 454] on section "Zinc 15 $9.00 Size 30 Capsules Offers broad physiological support, including im…" at bounding box center [588, 286] width 392 height 592
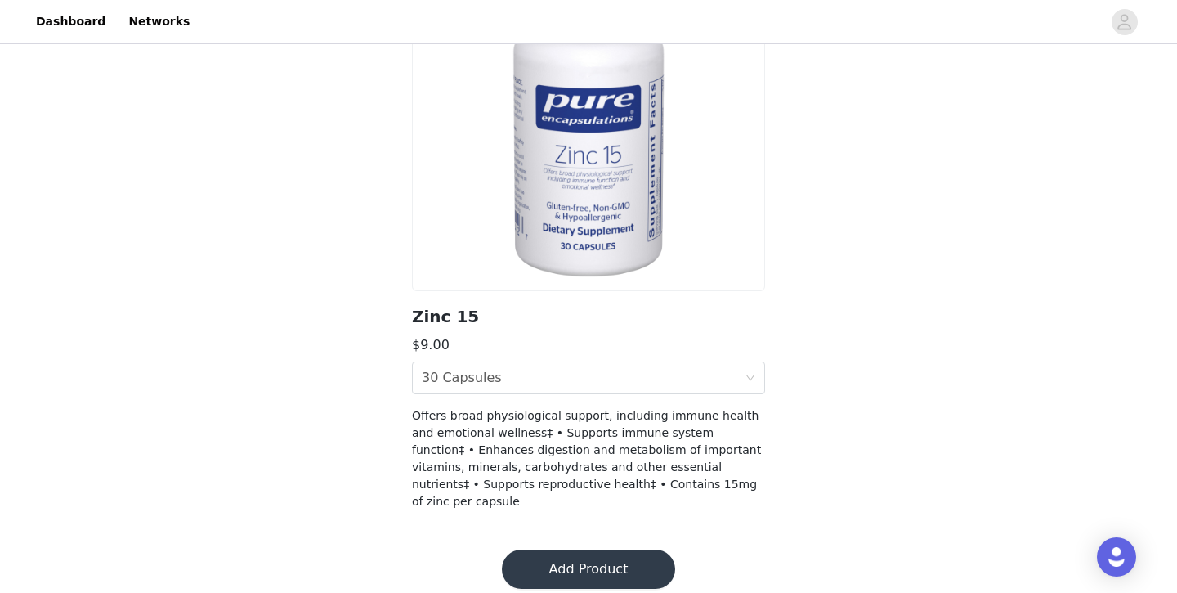
scroll to position [167, 0]
click at [639, 551] on button "Add Product" at bounding box center [588, 570] width 173 height 39
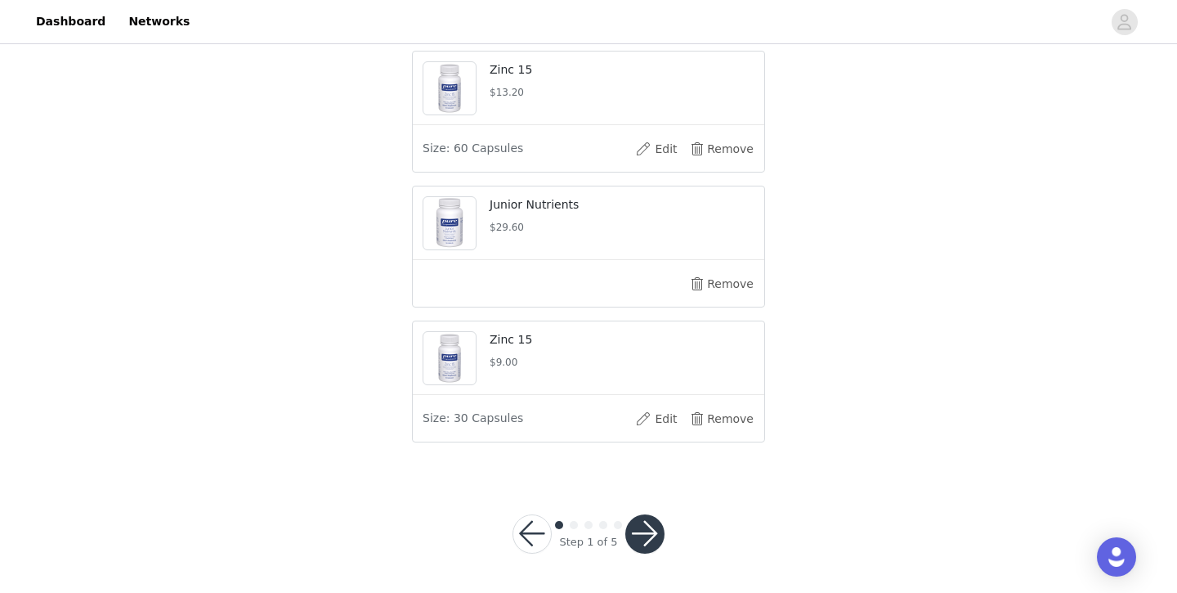
scroll to position [619, 0]
click at [637, 539] on button "button" at bounding box center [644, 534] width 39 height 39
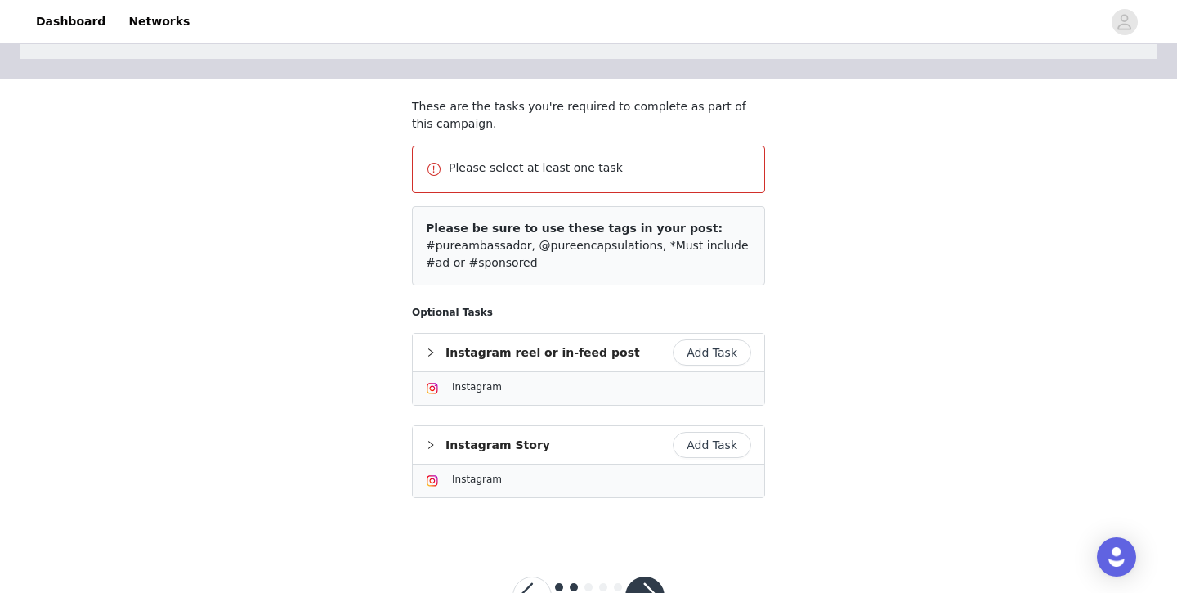
scroll to position [96, 0]
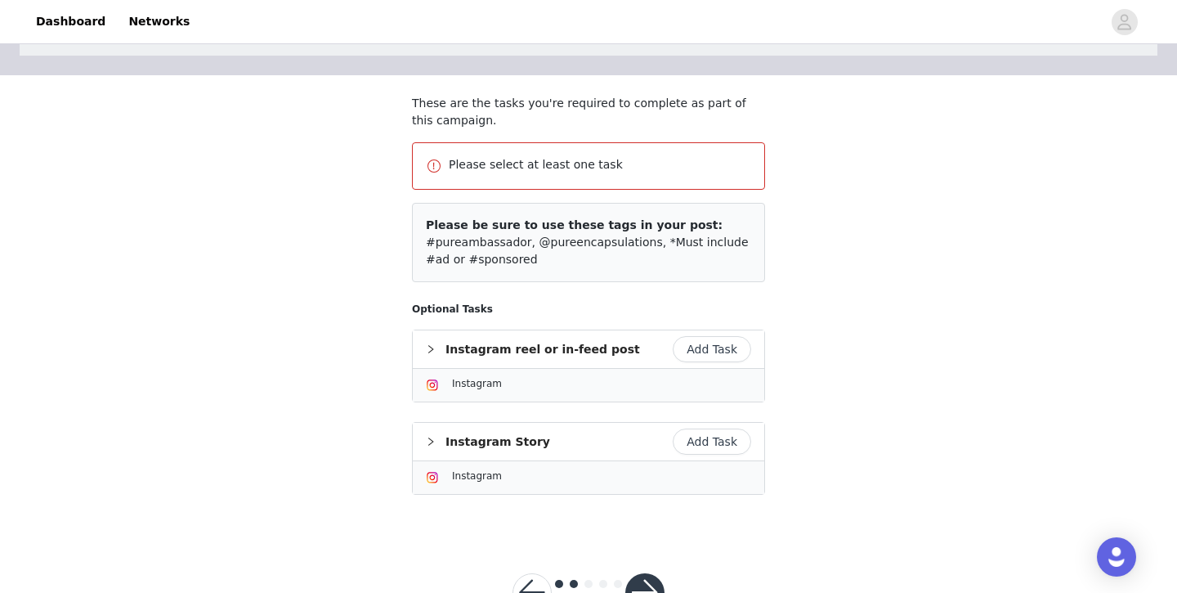
click at [713, 352] on button "Add Task" at bounding box center [712, 349] width 78 height 26
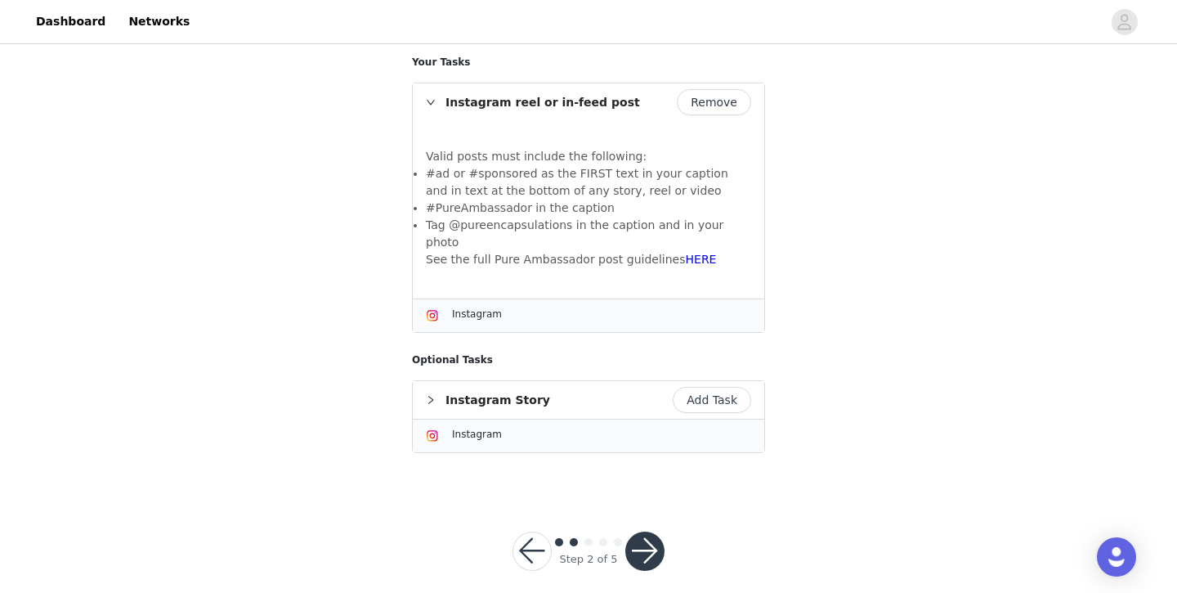
scroll to position [282, 0]
click at [655, 538] on button "button" at bounding box center [644, 551] width 39 height 39
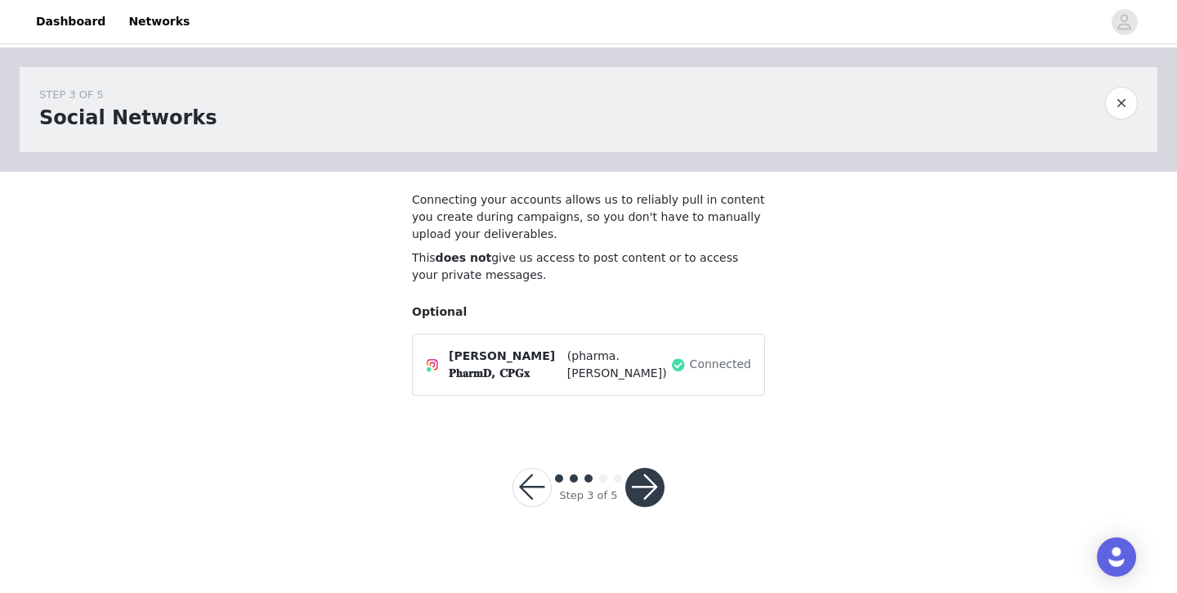
click at [649, 494] on button "button" at bounding box center [644, 486] width 39 height 39
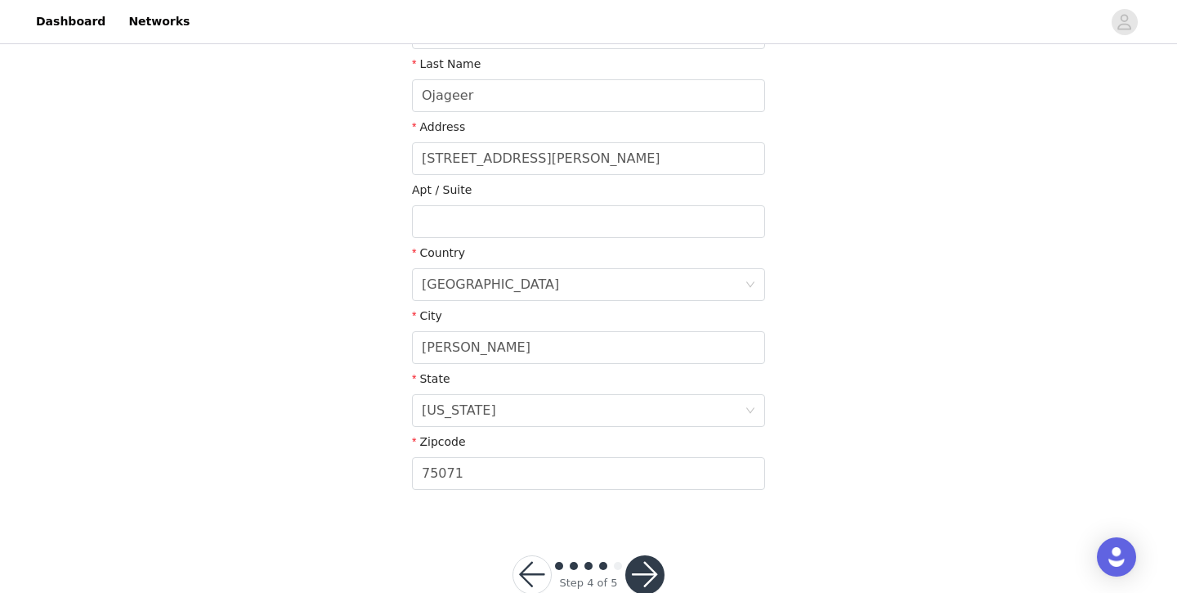
scroll to position [394, 0]
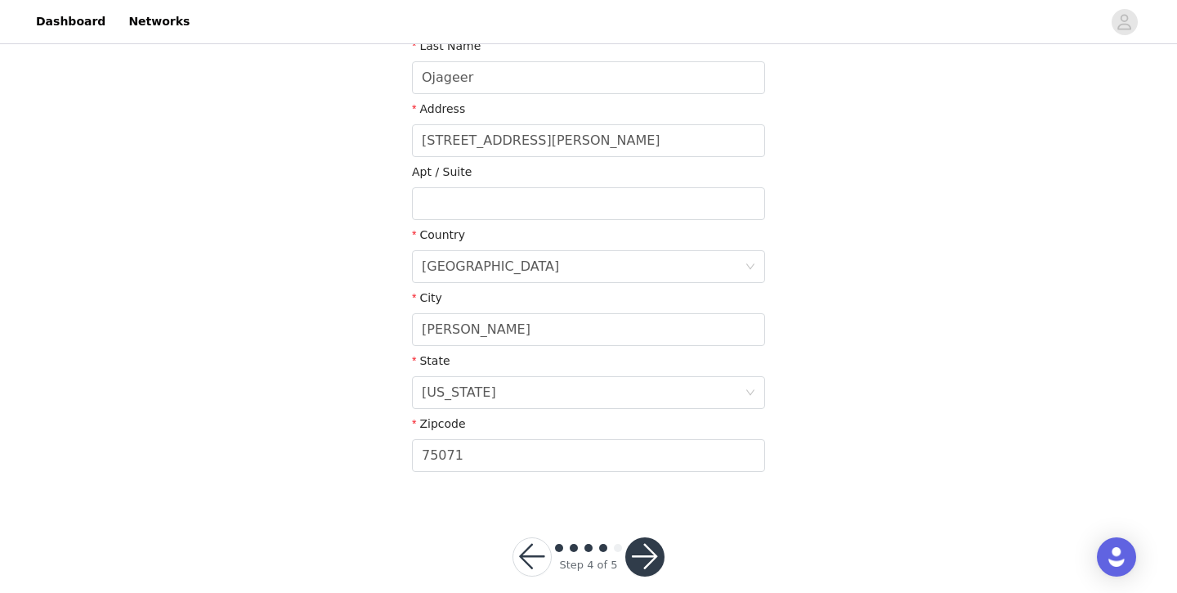
click at [647, 552] on button "button" at bounding box center [644, 556] width 39 height 39
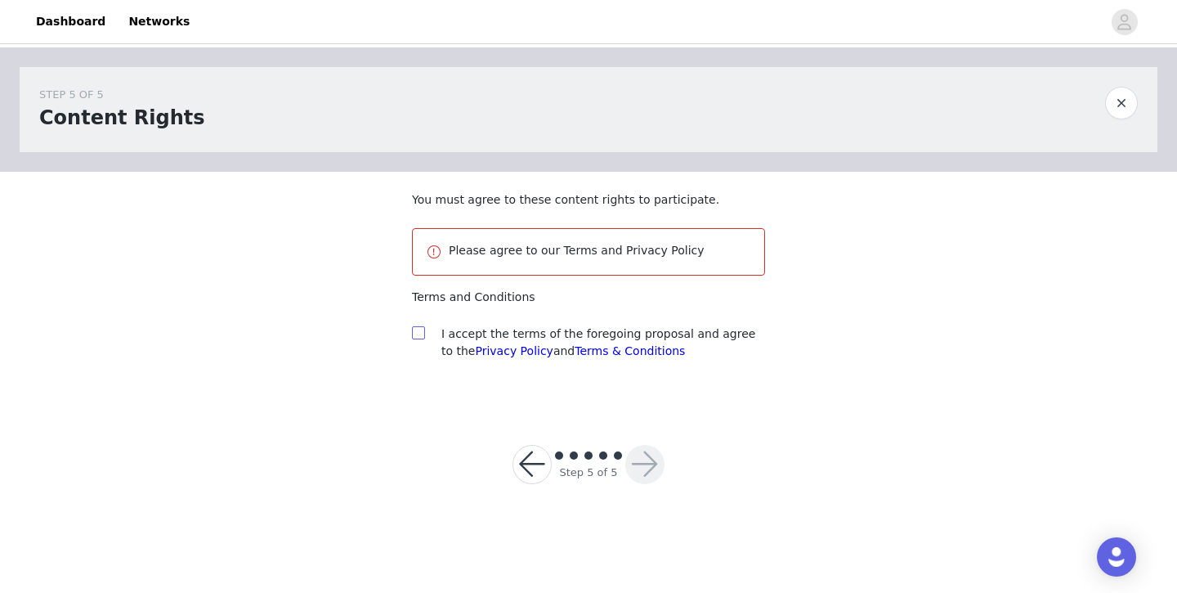
click at [421, 333] on input "checkbox" at bounding box center [417, 331] width 11 height 11
checkbox input "true"
click at [635, 461] on button "button" at bounding box center [644, 464] width 39 height 39
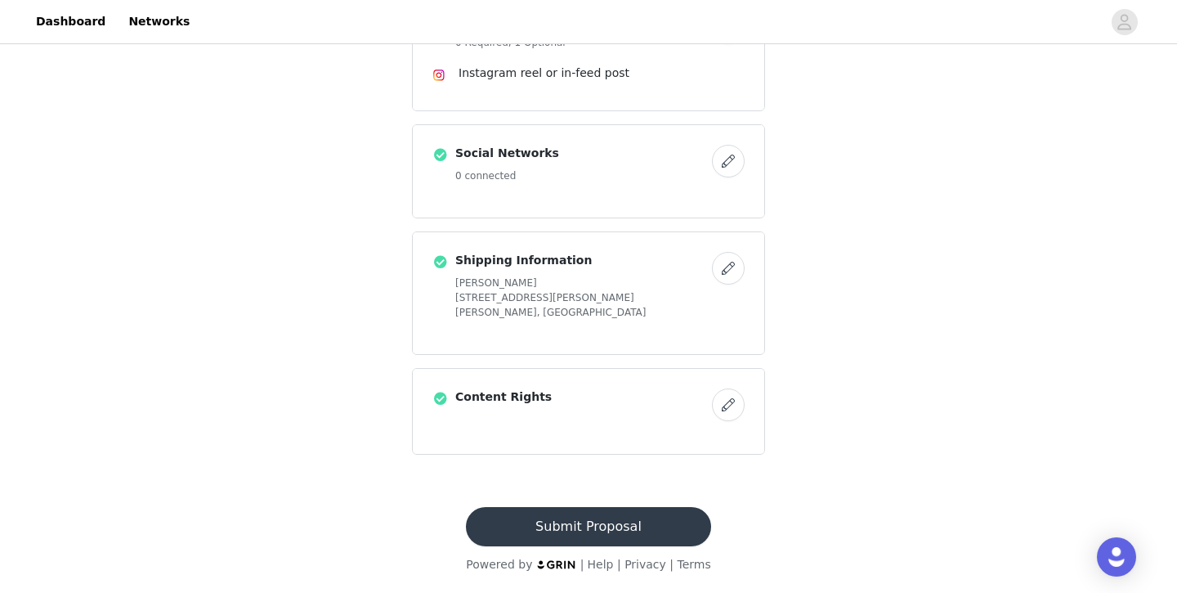
scroll to position [517, 0]
click at [616, 525] on button "Submit Proposal" at bounding box center [588, 526] width 244 height 39
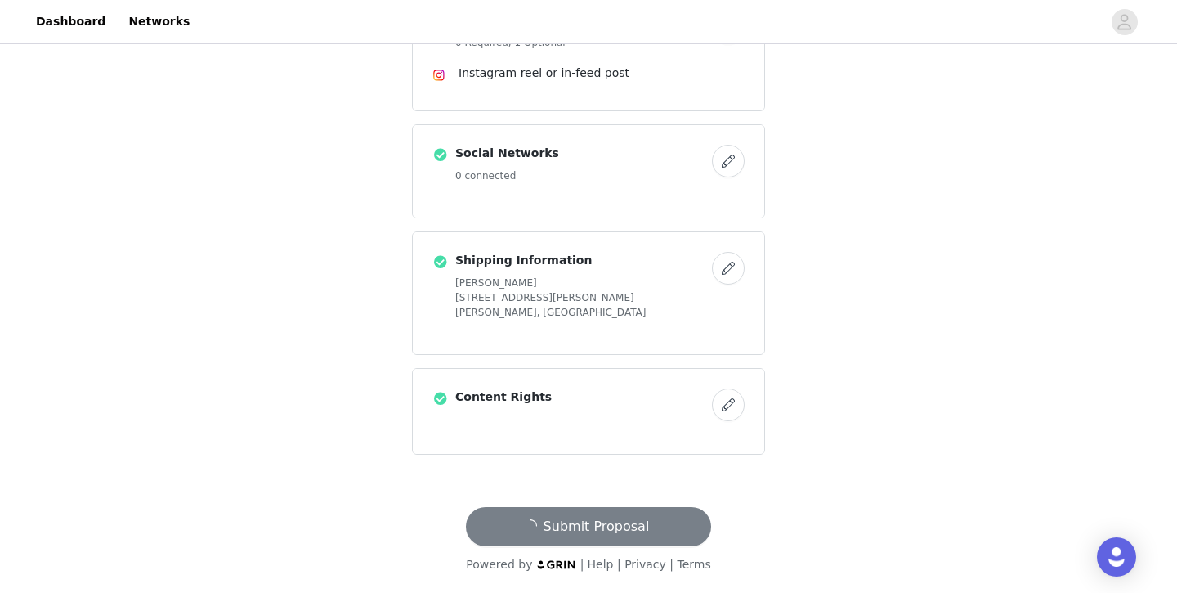
scroll to position [0, 0]
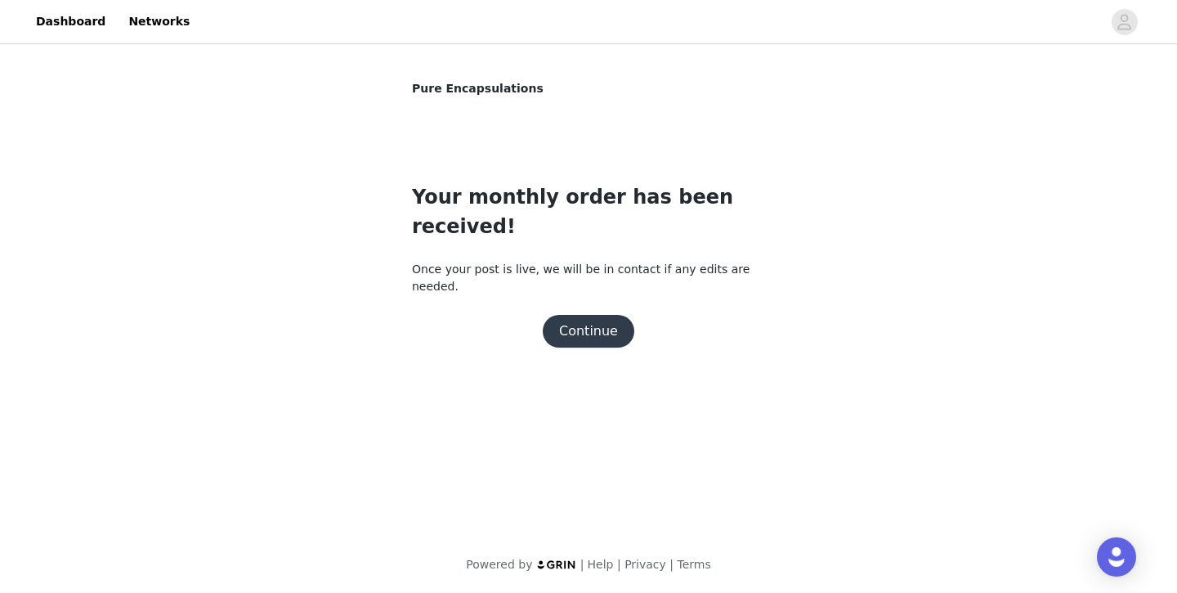
click at [570, 315] on button "Continue" at bounding box center [589, 331] width 92 height 33
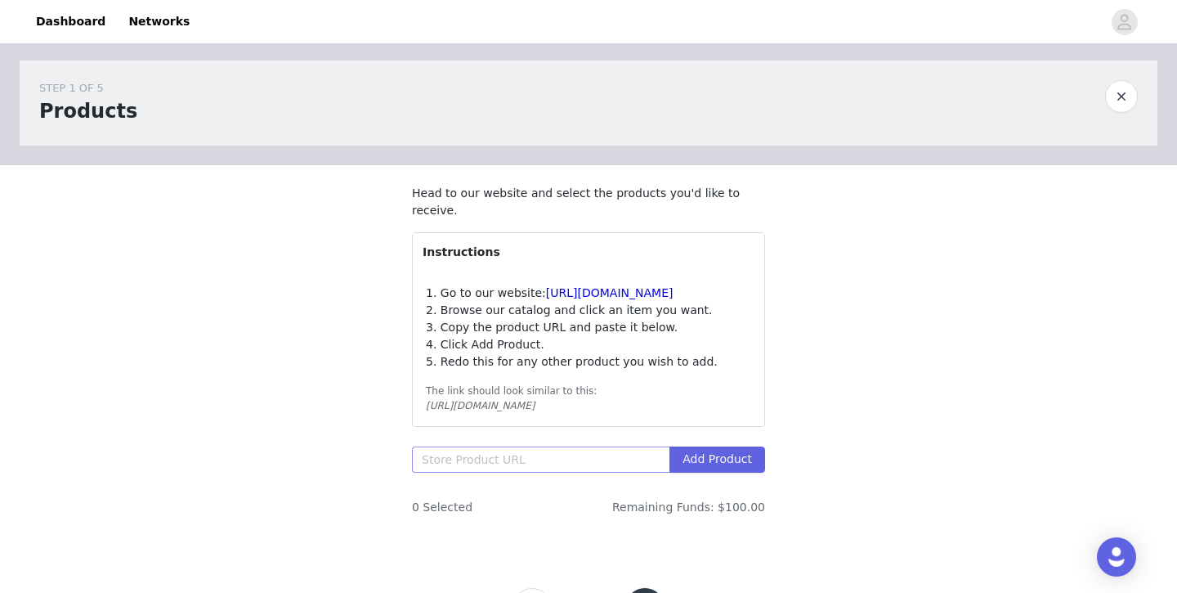
scroll to position [7, 0]
